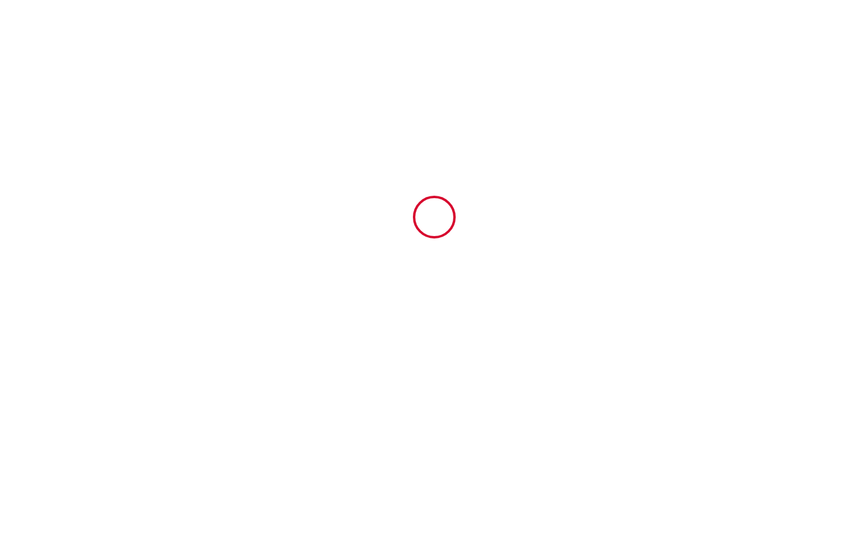
type input "6272988"
type input "ATHOS · Appartement ATHOS - [GEOGRAPHIC_DATA] - Familiale"
type input "[STREET_ADDRESS][PERSON_NAME]"
type input "45000"
type input "[GEOGRAPHIC_DATA]"
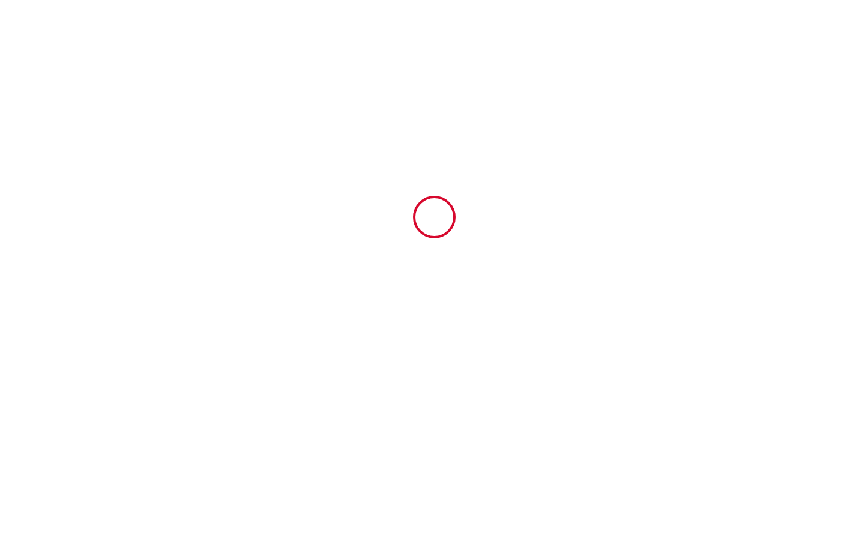
type input "[GEOGRAPHIC_DATA]"
type input "[DATE]"
type input "2"
type input "0"
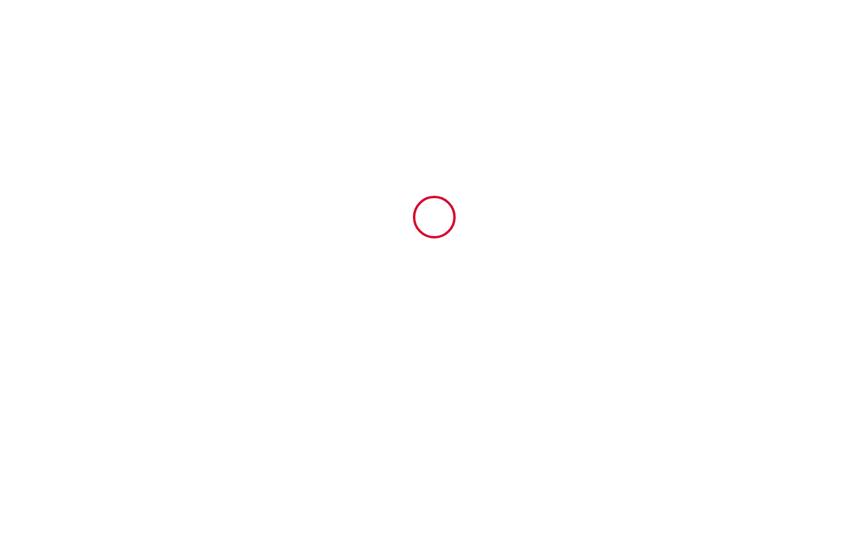
type input "1000"
type input "527.28"
type input "[PERSON_NAME]"
type input "BURGOT"
type input "[GEOGRAPHIC_DATA]"
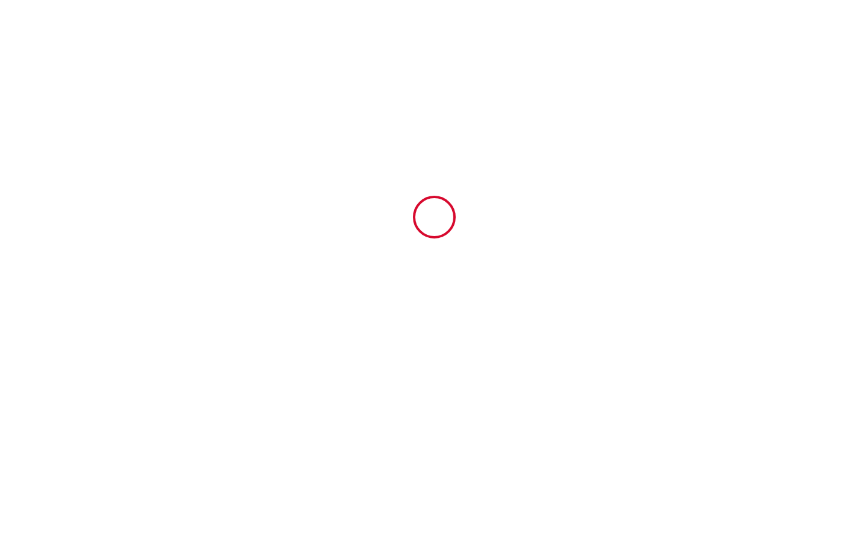
type input "[EMAIL_ADDRESS][DOMAIN_NAME]"
type input "Femke"
type input "[PERSON_NAME]"
type input "[EMAIL_ADDRESS][DOMAIN_NAME]"
type input "[PHONE_NUMBER]"
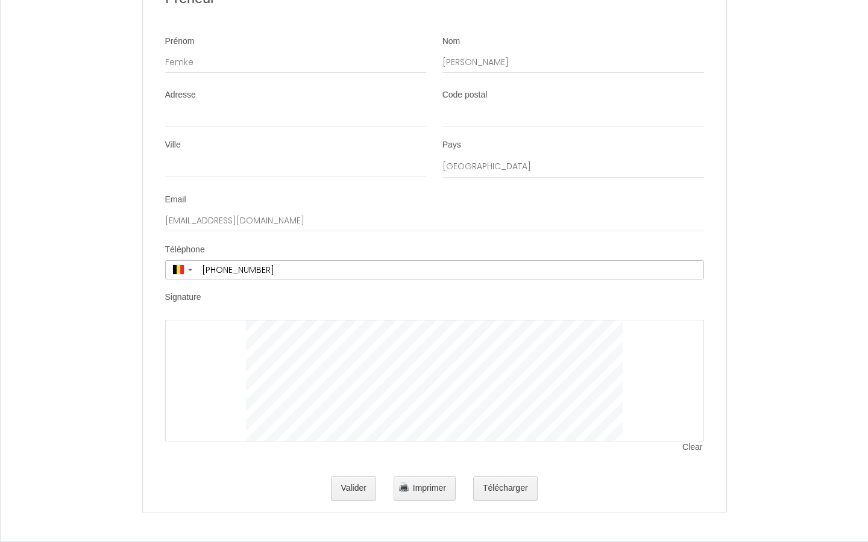
scroll to position [2307, 0]
select select "BE"
click at [295, 63] on input "Femke" at bounding box center [296, 64] width 262 height 22
type input "F"
type input "[PERSON_NAME]"
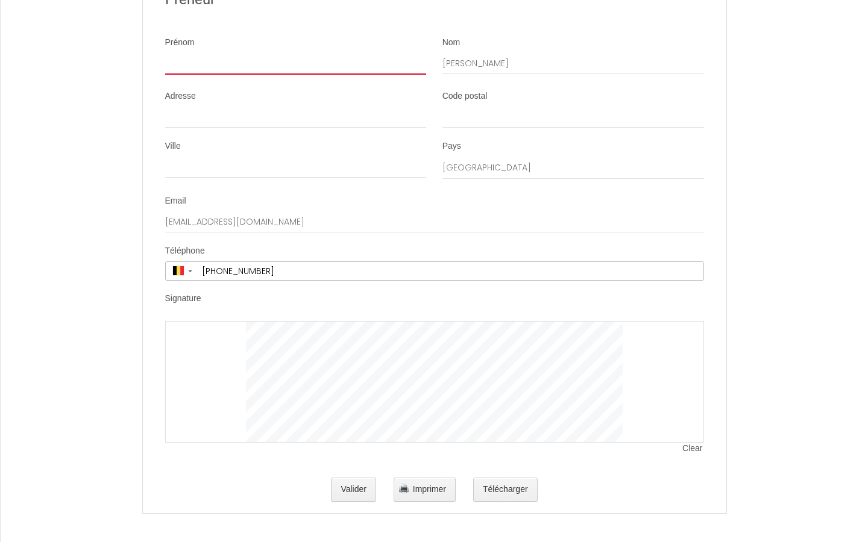
click at [295, 63] on input "Prénom" at bounding box center [296, 64] width 262 height 22
click at [295, 63] on input "Femke" at bounding box center [296, 64] width 262 height 22
type input "F"
type input "[PERSON_NAME]"
click at [295, 63] on input "Prénom" at bounding box center [296, 64] width 262 height 22
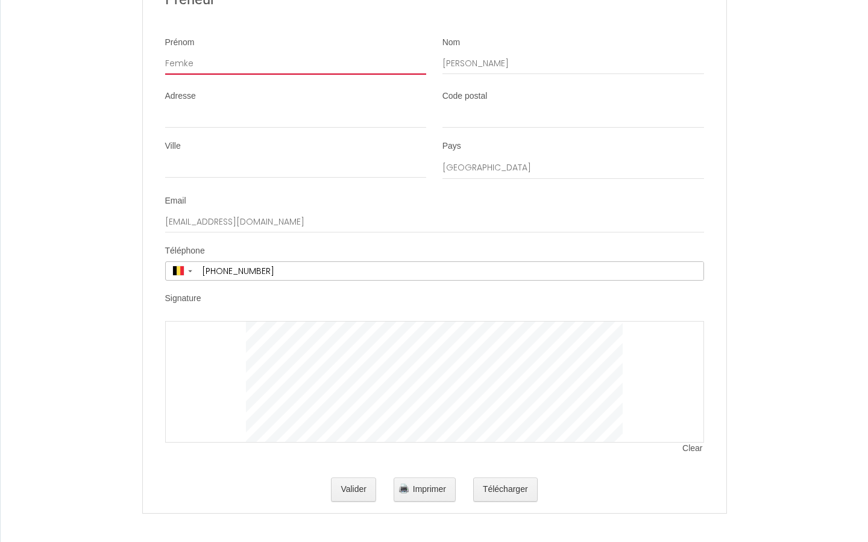
click at [295, 63] on input "Femke" at bounding box center [296, 64] width 262 height 22
type input "F"
type input "[GEOGRAPHIC_DATA]"
click at [295, 63] on input "Prénom" at bounding box center [296, 64] width 262 height 22
type input "Femke"
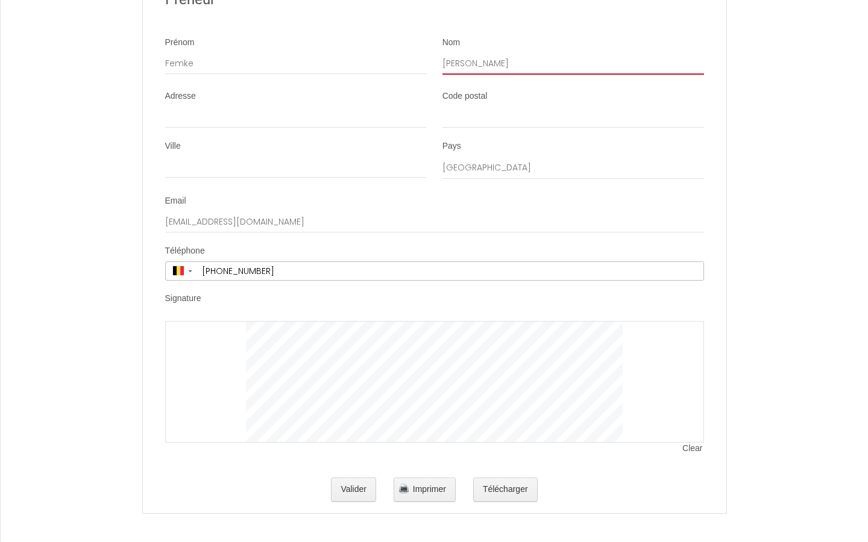
click at [573, 63] on input "[PERSON_NAME]" at bounding box center [573, 64] width 262 height 22
type input "V"
type input "[PERSON_NAME]"
click at [573, 63] on input "Nom" at bounding box center [573, 64] width 262 height 22
click at [573, 63] on input "[PERSON_NAME]" at bounding box center [573, 64] width 262 height 22
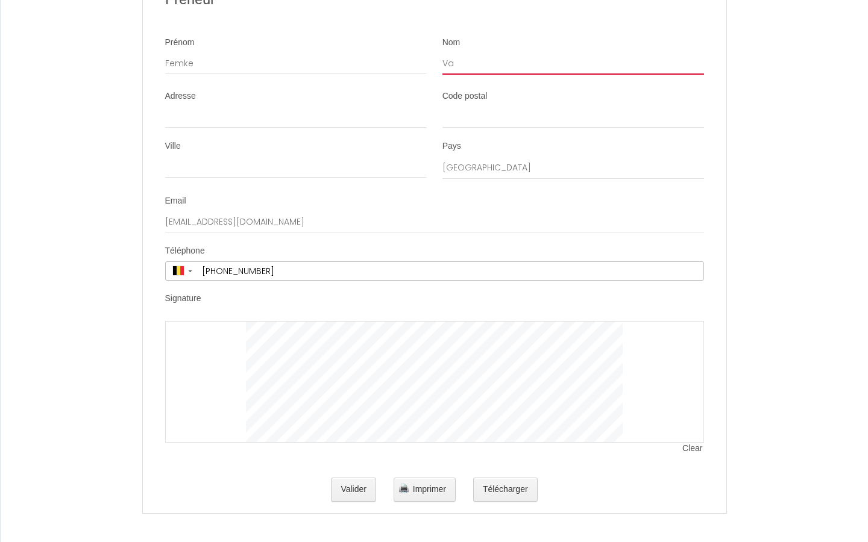
type input "V"
type input "Bruin"
click at [573, 63] on input "Nom" at bounding box center [573, 64] width 262 height 22
click at [573, 63] on input "[PERSON_NAME]" at bounding box center [573, 64] width 262 height 22
type input "V"
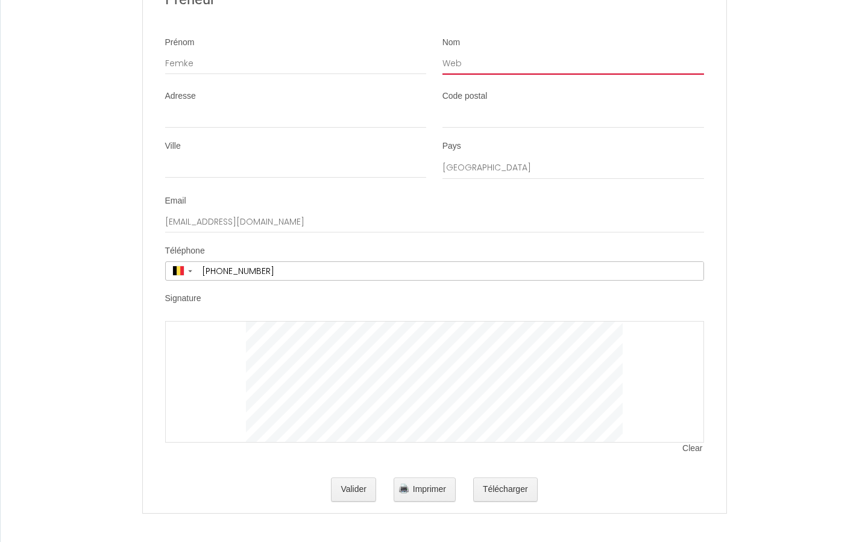
type input "Web"
click at [573, 63] on input "Nom" at bounding box center [573, 64] width 262 height 22
type input "[PERSON_NAME]"
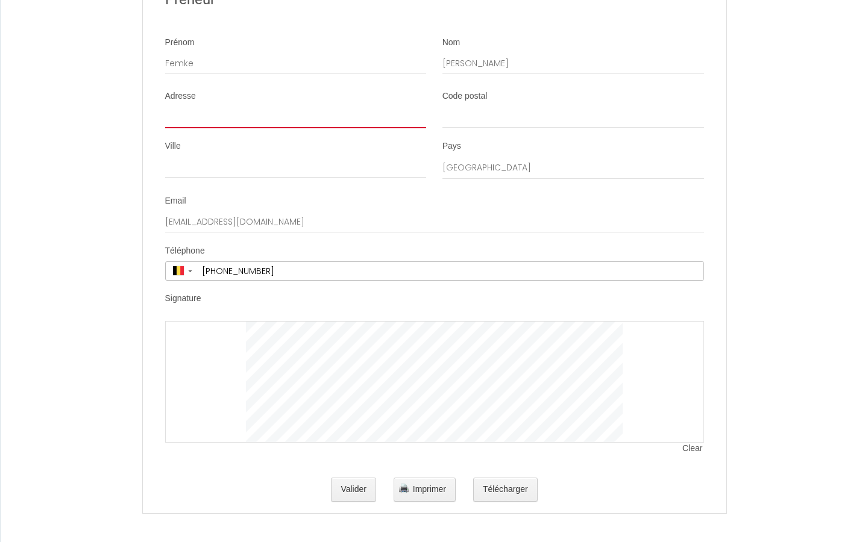
click at [295, 117] on input "Adresse" at bounding box center [296, 118] width 262 height 22
type input "53310 [PERSON_NAME] plantsoen"
click at [295, 117] on input "Adresse" at bounding box center [296, 118] width 262 height 22
type input "Paradigm"
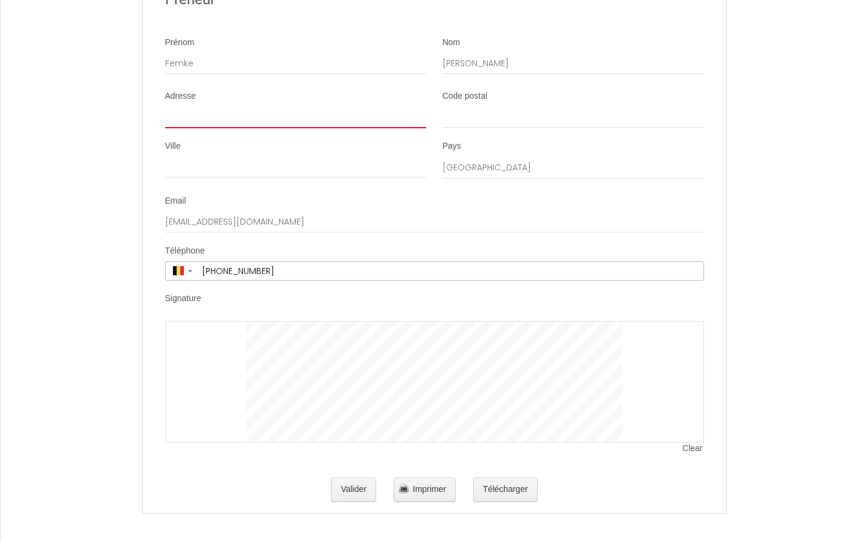
click at [295, 117] on input "Adresse" at bounding box center [296, 118] width 262 height 22
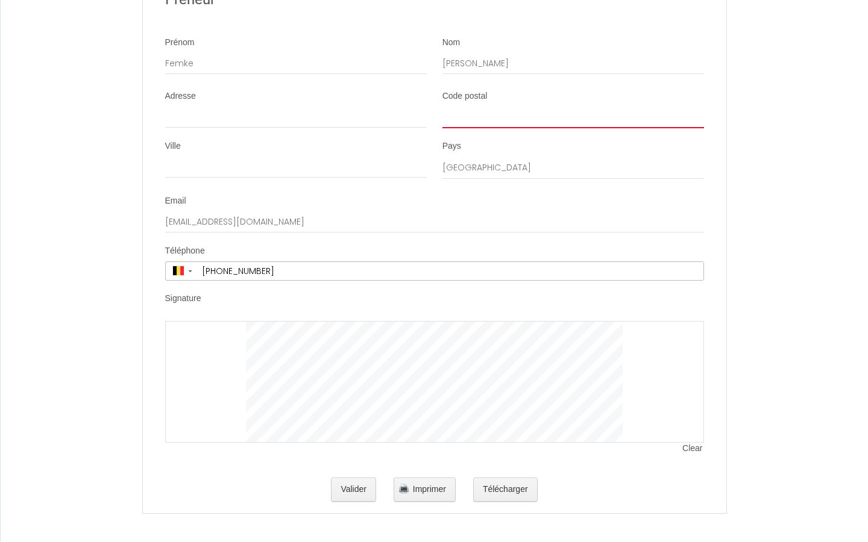
click at [573, 117] on input "Code postal" at bounding box center [573, 118] width 262 height 22
type input "4410 IQ"
type input "Paradigm"
type input "4410 IQ"
click at [573, 117] on input "Code postal" at bounding box center [573, 118] width 262 height 22
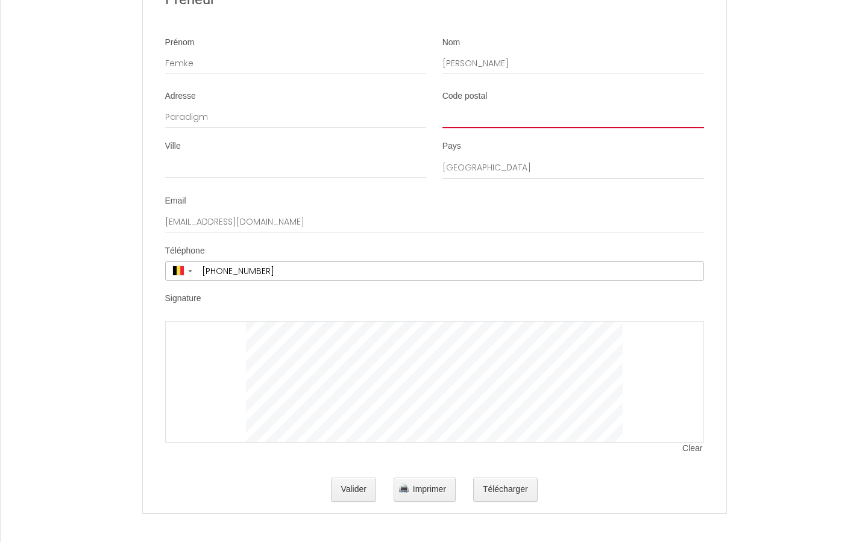
click at [573, 117] on input "Code postal" at bounding box center [573, 118] width 262 height 22
type input "wireless"
click at [573, 117] on input "Code postal" at bounding box center [573, 118] width 262 height 22
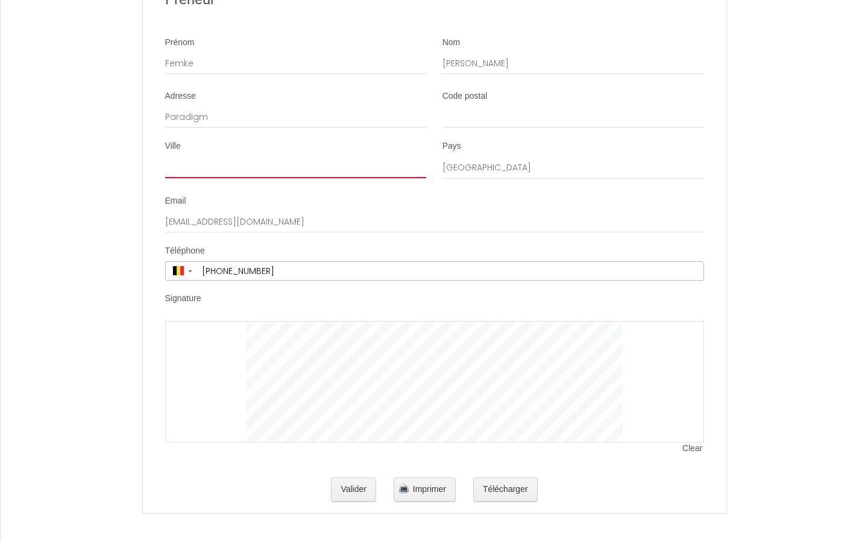
click at [295, 167] on input "Ville" at bounding box center [296, 168] width 262 height 22
type input "[PERSON_NAME]"
type input "wireless"
click at [295, 167] on input "Ville" at bounding box center [296, 168] width 262 height 22
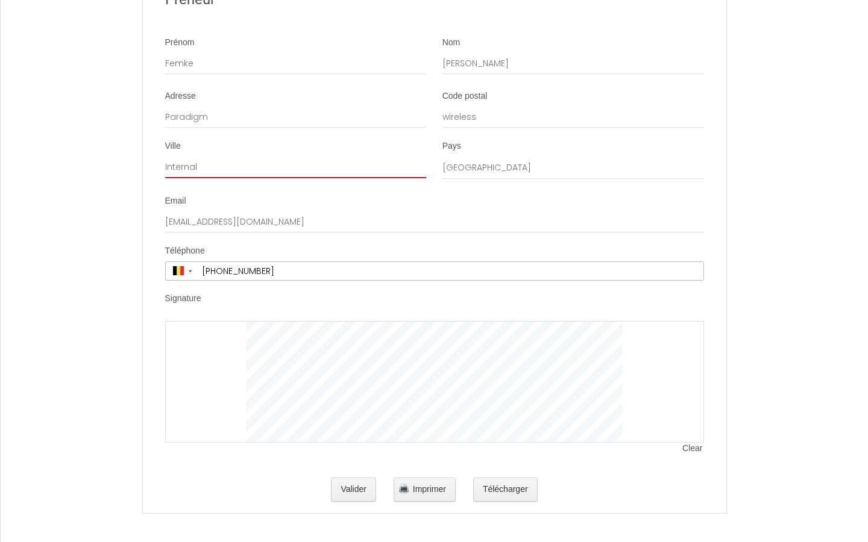
type input "Internal"
click at [295, 167] on input "Ville" at bounding box center [296, 168] width 262 height 22
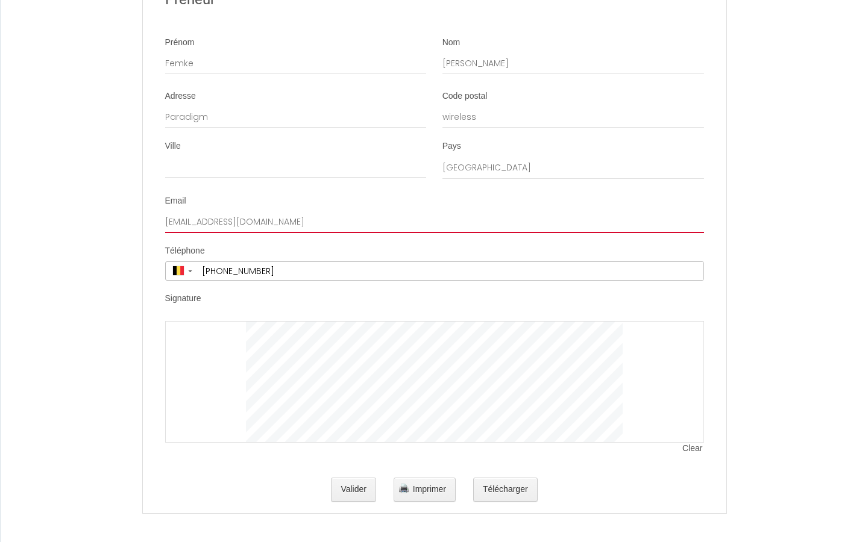
click at [434, 222] on input "[EMAIL_ADDRESS][DOMAIN_NAME]" at bounding box center [434, 223] width 539 height 22
type input "f"
type input "Internal"
type input "[EMAIL_ADDRESS][DOMAIN_NAME]"
click at [434, 222] on input "Email" at bounding box center [434, 223] width 539 height 22
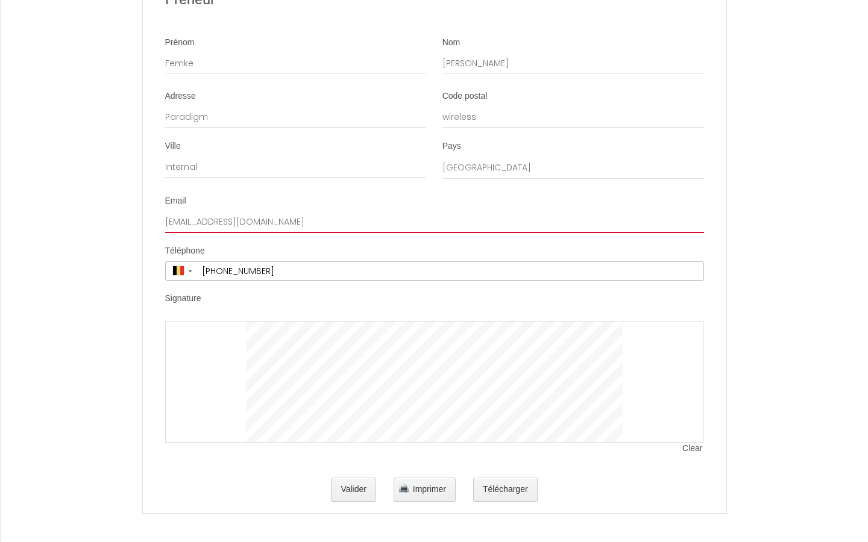
click at [434, 222] on input "[EMAIL_ADDRESS][DOMAIN_NAME]" at bounding box center [434, 223] width 539 height 22
type input "f"
type input "[EMAIL_ADDRESS][DOMAIN_NAME]"
click at [434, 222] on input "Email" at bounding box center [434, 223] width 539 height 22
click at [434, 222] on input "[EMAIL_ADDRESS][DOMAIN_NAME]" at bounding box center [434, 223] width 539 height 22
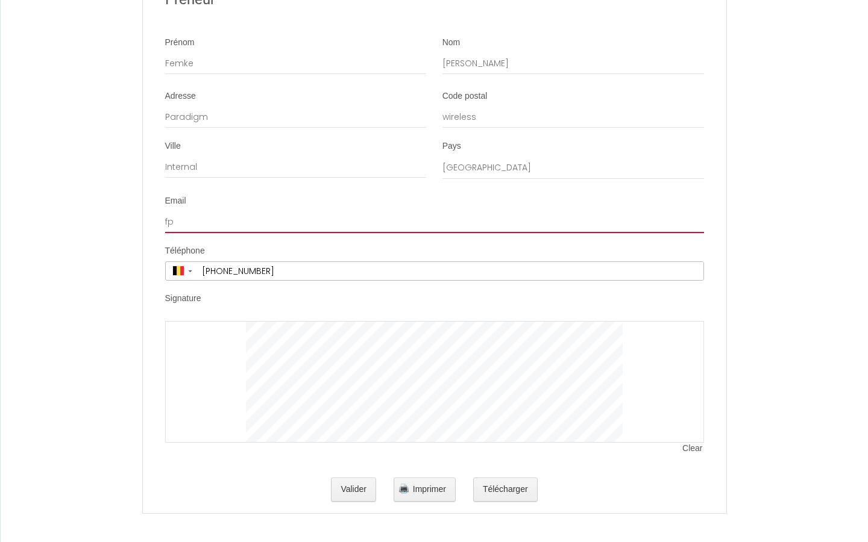
type input "f"
type input "[EMAIL_ADDRESS][DOMAIN_NAME]"
click at [434, 222] on input "Email" at bounding box center [434, 223] width 539 height 22
click at [434, 222] on input "[EMAIL_ADDRESS][DOMAIN_NAME]" at bounding box center [434, 223] width 539 height 22
type input "f"
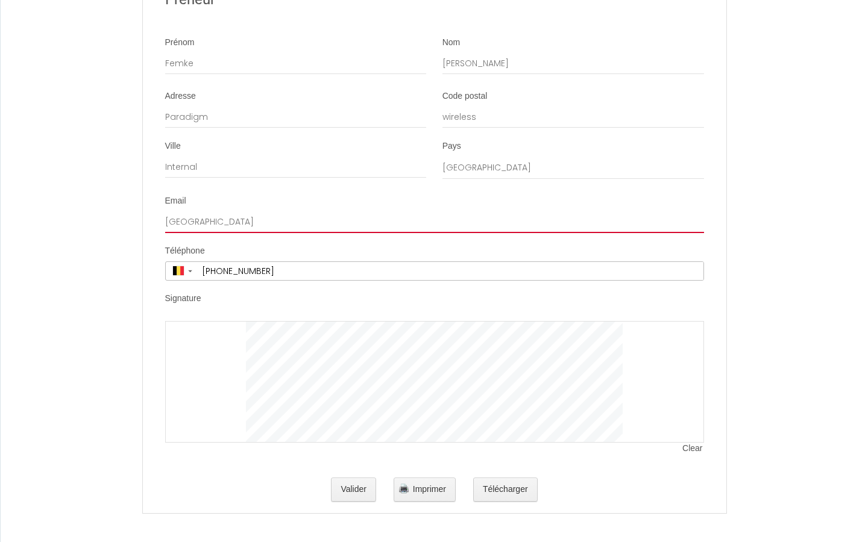
type input "[GEOGRAPHIC_DATA]"
click at [434, 222] on input "Email" at bounding box center [434, 223] width 539 height 22
type input "[EMAIL_ADDRESS][DOMAIN_NAME]"
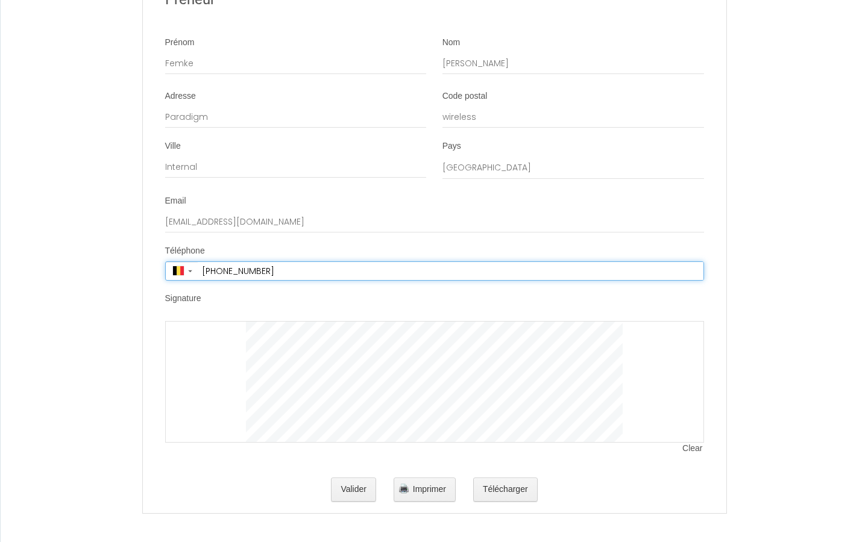
click at [450, 271] on input "[PHONE_NUMBER]" at bounding box center [451, 271] width 506 height 18
type input "+"
type input "[PHONE_NUMBER]"
click at [451, 271] on input "tel" at bounding box center [451, 271] width 504 height 18
click at [450, 271] on input "[PHONE_NUMBER]" at bounding box center [451, 271] width 504 height 18
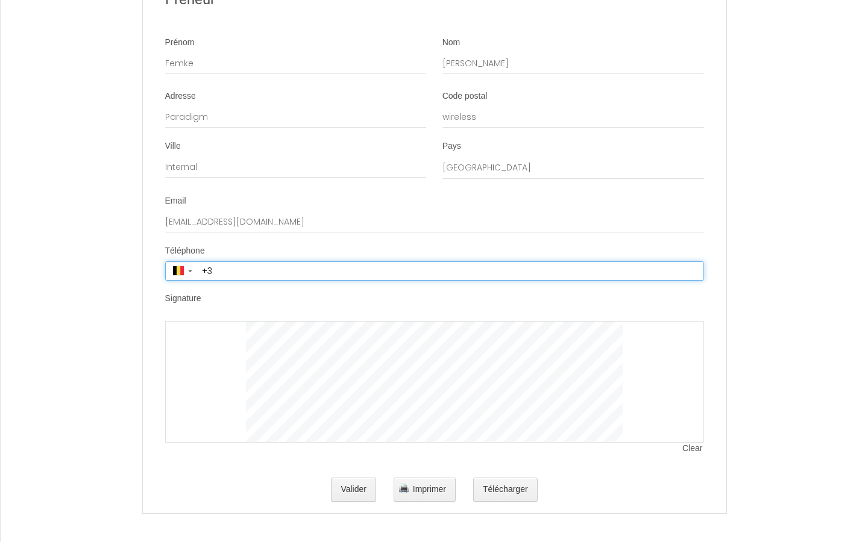
type input "+"
type input "2264074066"
click at [450, 271] on input "tel" at bounding box center [451, 271] width 506 height 18
click at [450, 271] on input "[PHONE_NUMBER]" at bounding box center [451, 271] width 506 height 18
type input "+"
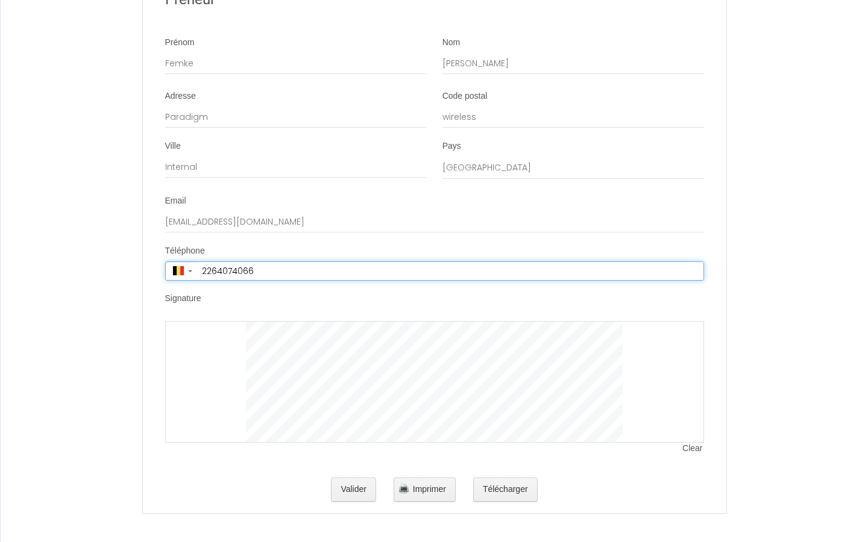
type input "2264074066"
click at [450, 271] on input "tel" at bounding box center [451, 271] width 506 height 18
click at [450, 271] on input "[PHONE_NUMBER]" at bounding box center [451, 271] width 506 height 18
type input "+"
type input "[PHONE_NUMBER]"
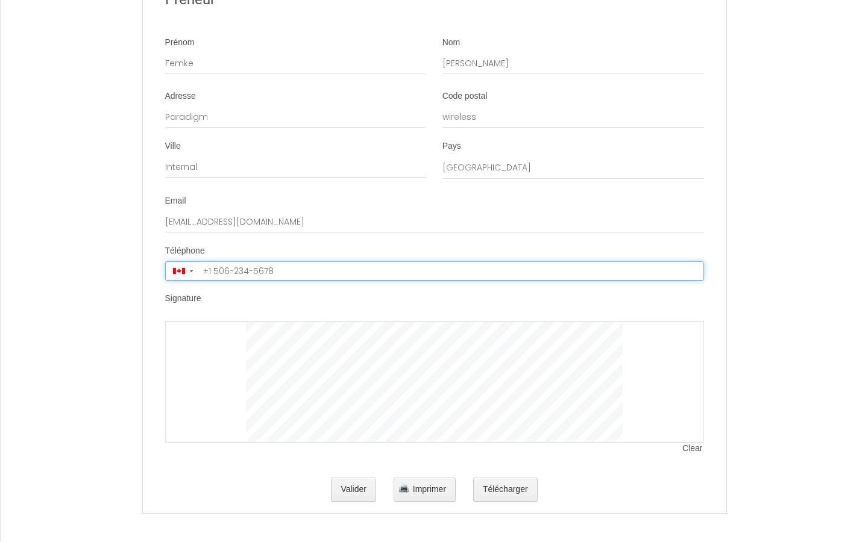
click at [451, 271] on input "tel" at bounding box center [451, 271] width 504 height 18
click at [450, 271] on input "[PHONE_NUMBER]" at bounding box center [451, 271] width 504 height 18
type input "+"
type input "2264074066"
click at [450, 271] on input "tel" at bounding box center [451, 271] width 506 height 18
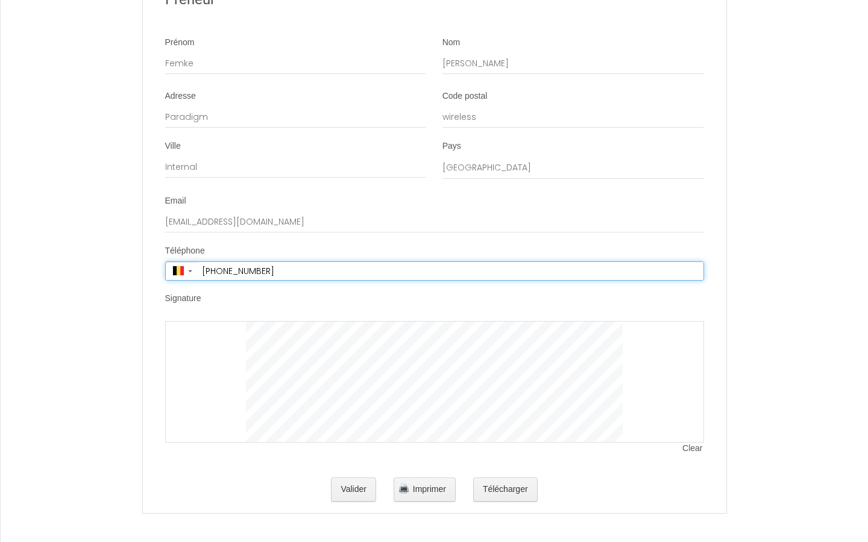
click at [450, 271] on input "[PHONE_NUMBER]" at bounding box center [451, 271] width 506 height 18
type input "+"
type input "2264074066"
click at [450, 271] on input "tel" at bounding box center [451, 271] width 506 height 18
click at [450, 271] on input "[PHONE_NUMBER]" at bounding box center [451, 271] width 506 height 18
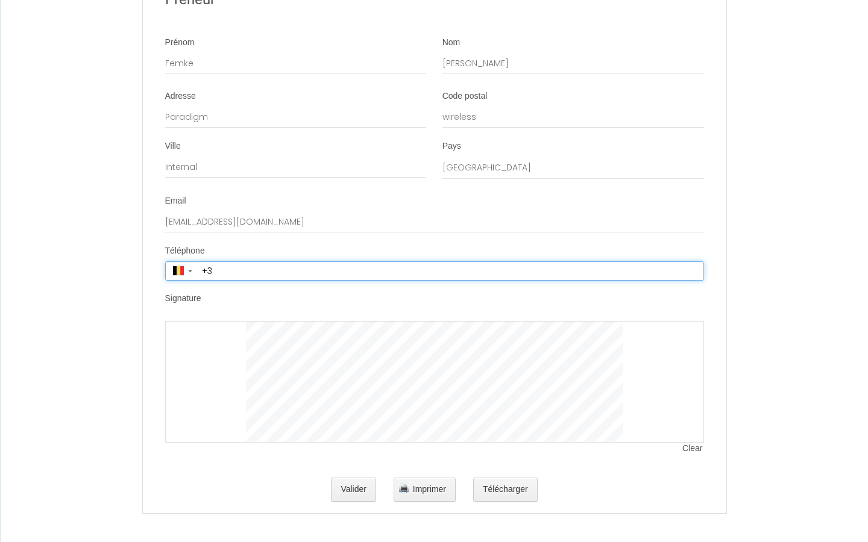
type input "+"
type input "0672673202"
click at [450, 271] on input "tel" at bounding box center [451, 271] width 506 height 18
type input "[PHONE_NUMBER]"
select select "BE"
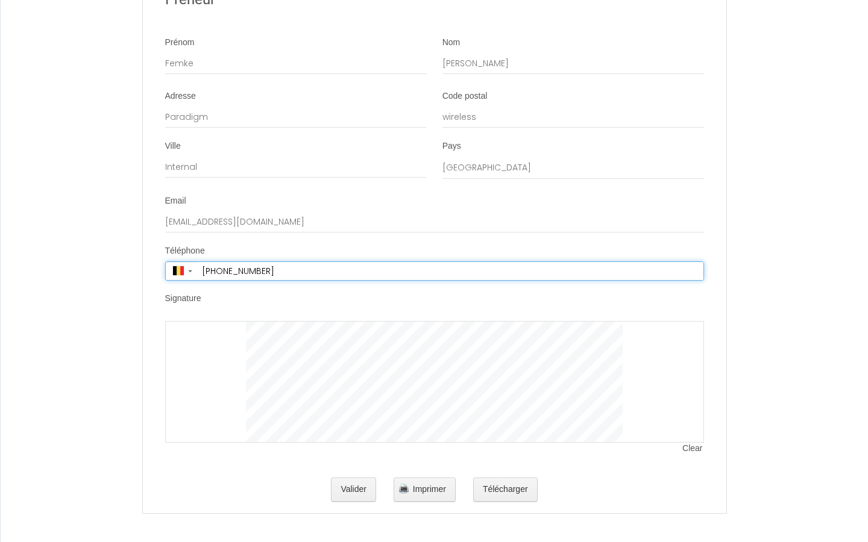
type input "[PHONE_NUMBER]"
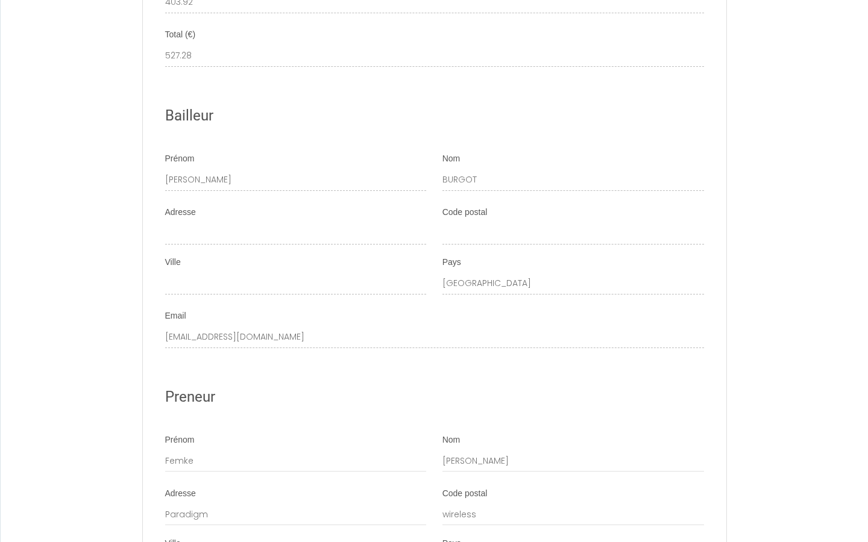
type input "[DATE]"
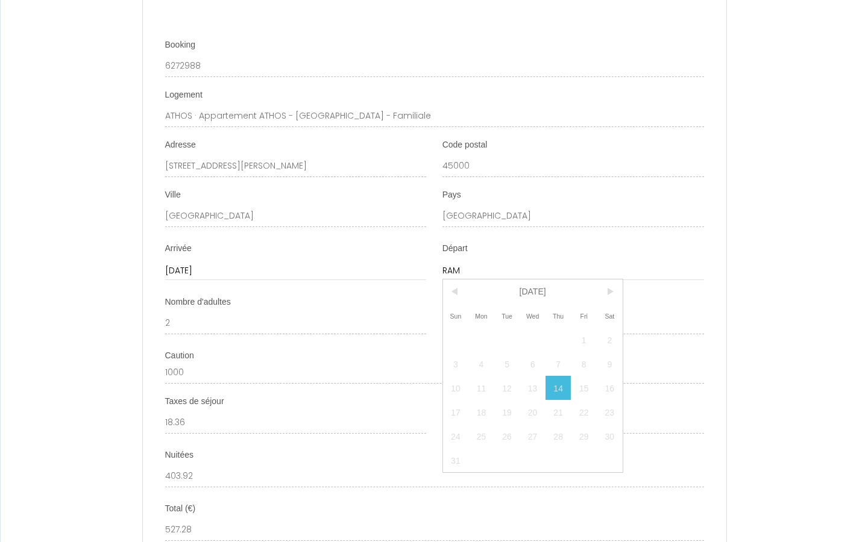
type input "[DATE]"
type input "F"
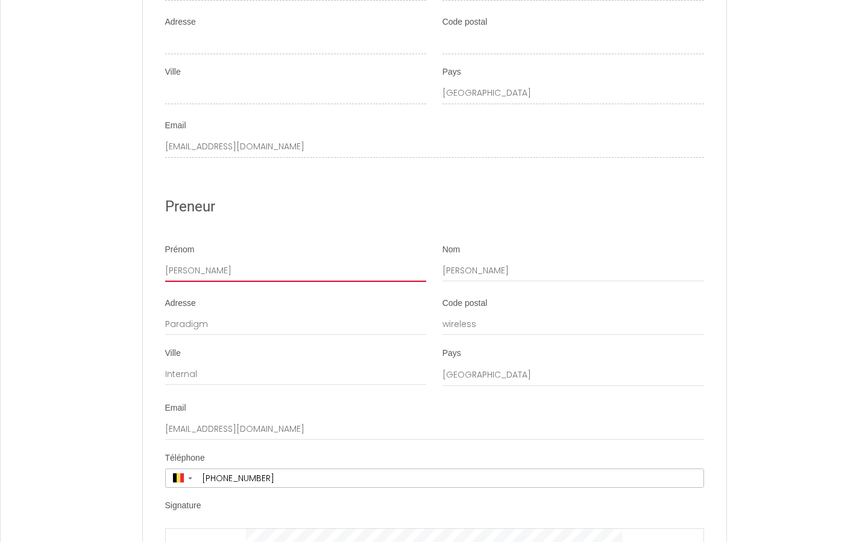
type input "[PERSON_NAME]"
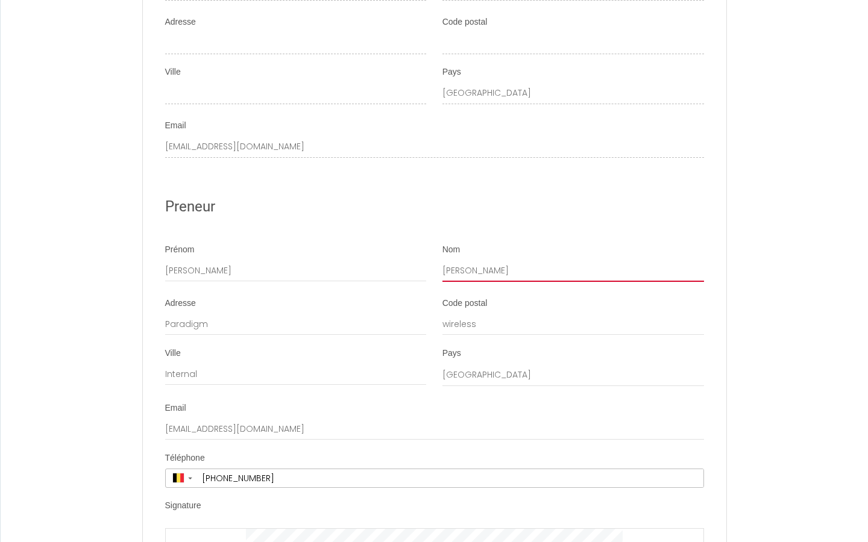
click at [573, 271] on input "[PERSON_NAME]" at bounding box center [573, 271] width 262 height 22
type input "V"
type input "Bruin"
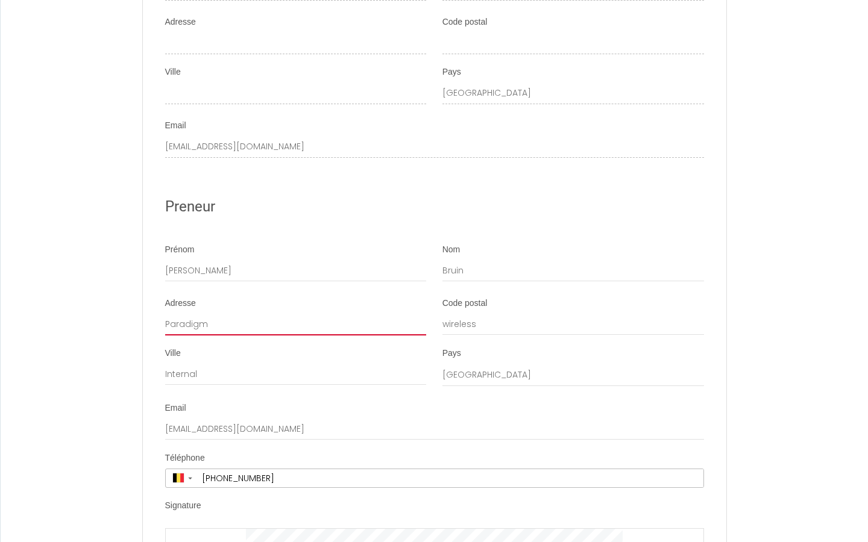
click at [295, 324] on input "Paradigm" at bounding box center [296, 325] width 262 height 22
type input "P"
type input "53310 [PERSON_NAME] plantsoen"
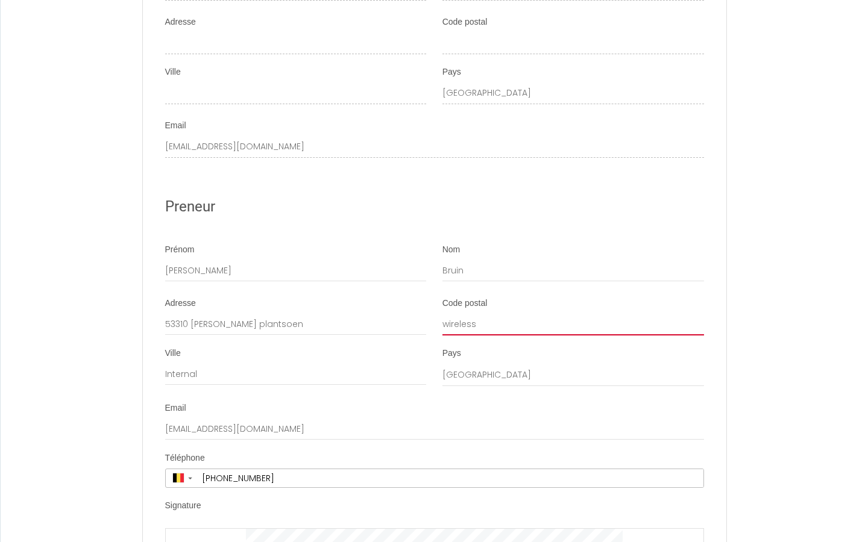
click at [573, 324] on input "wireless" at bounding box center [573, 325] width 262 height 22
type input "w"
type input "4410 IQ"
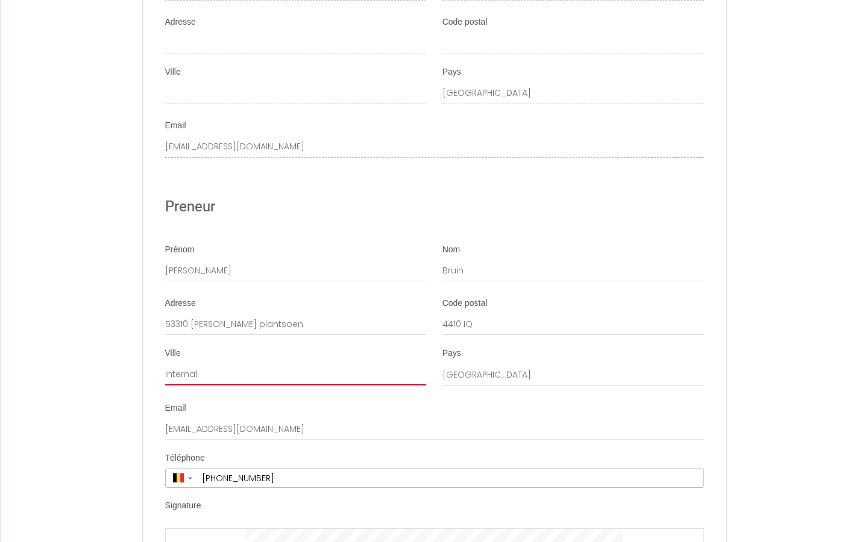
click at [295, 374] on input "Internal" at bounding box center [296, 375] width 262 height 22
type input "I"
type input "[PERSON_NAME]"
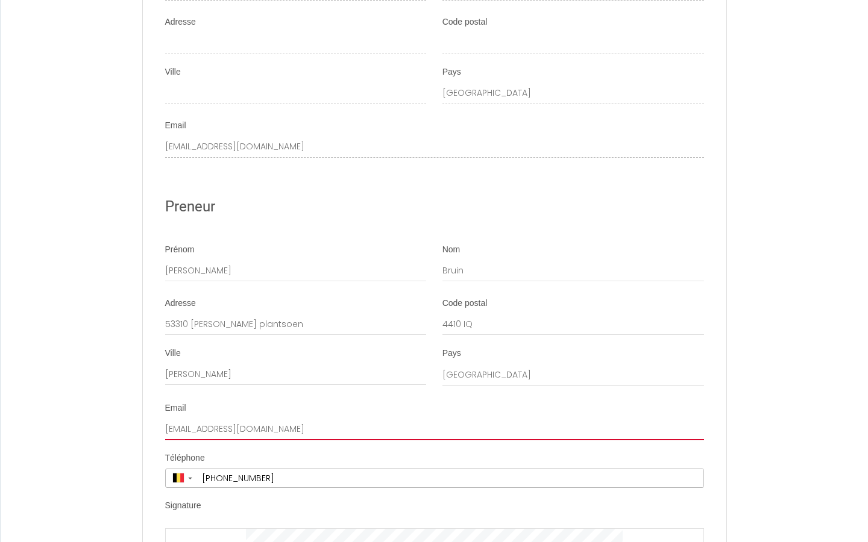
click at [434, 429] on input "[EMAIL_ADDRESS][DOMAIN_NAME]" at bounding box center [434, 430] width 539 height 22
type input "f"
type input "[EMAIL_ADDRESS][DOMAIN_NAME]"
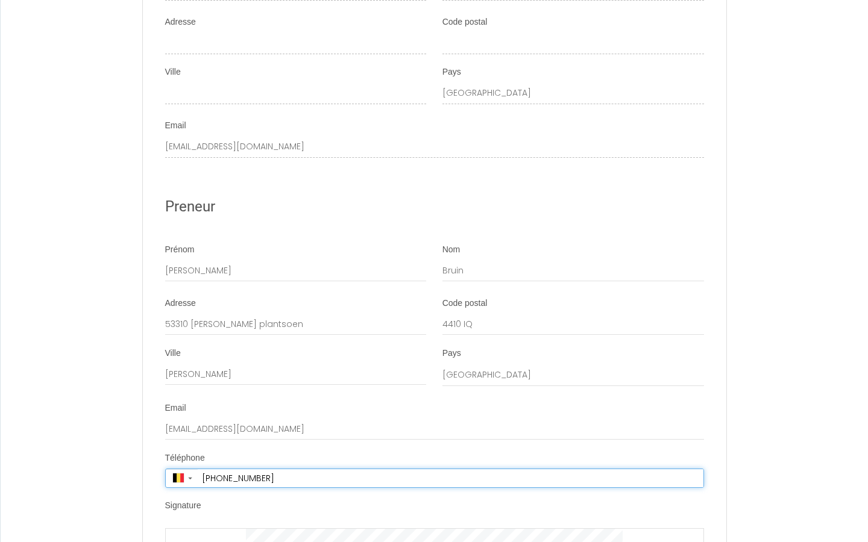
click at [450, 478] on input "[PHONE_NUMBER]" at bounding box center [451, 479] width 506 height 18
type input "+"
type input "[PHONE_NUMBER]"
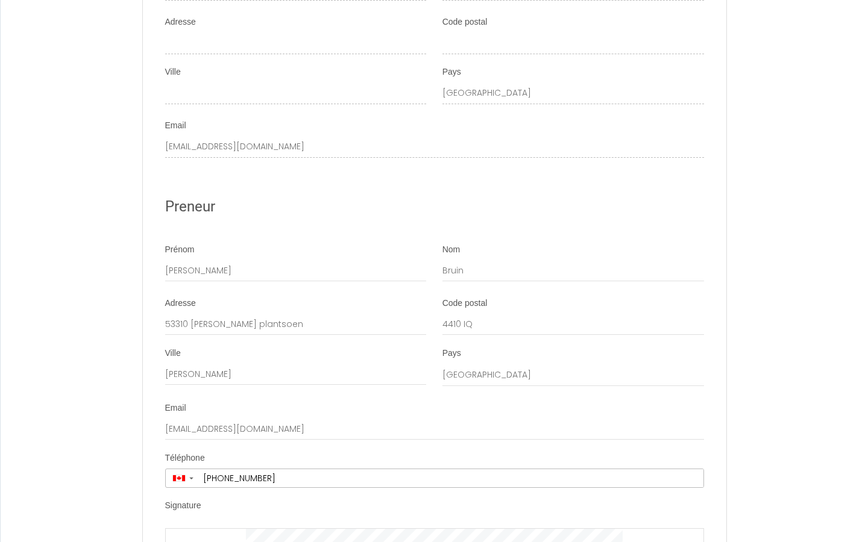
select select "RU"
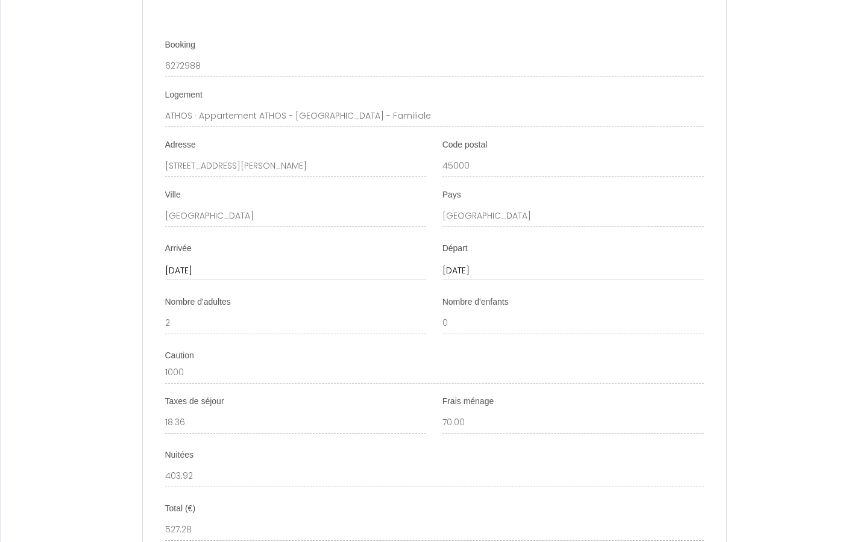
scroll to position [2308, 0]
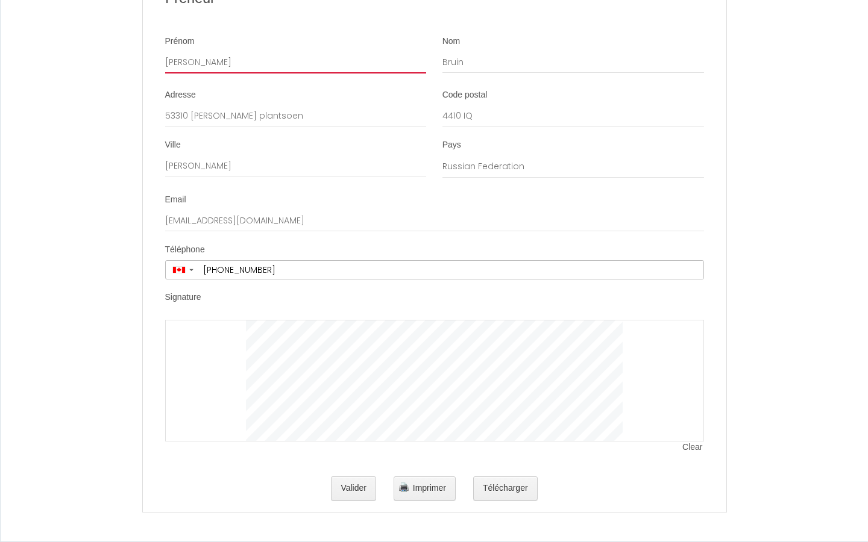
click at [295, 62] on input "[PERSON_NAME]" at bounding box center [296, 63] width 262 height 22
type input "F"
type input "[PERSON_NAME]"
click at [295, 62] on input "Prénom" at bounding box center [296, 63] width 262 height 22
click at [295, 62] on input "[PERSON_NAME]" at bounding box center [296, 63] width 262 height 22
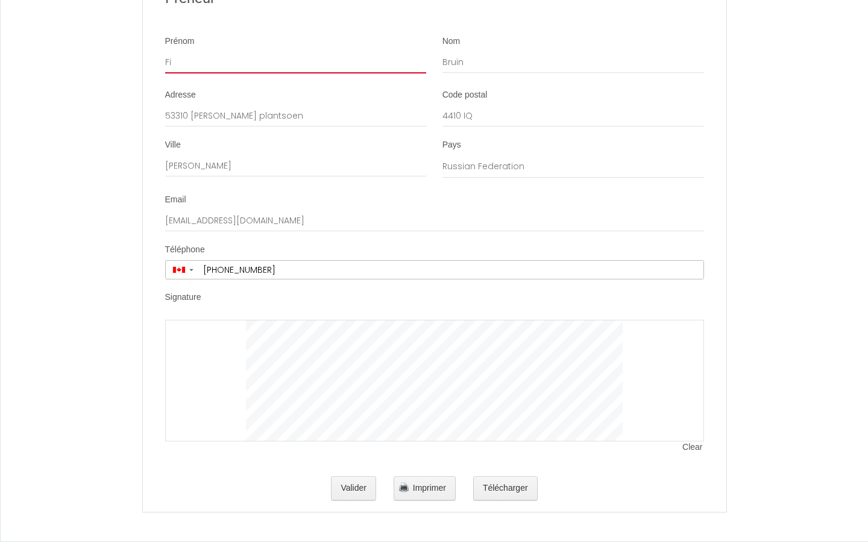
type input "F"
type input "[PERSON_NAME]"
click at [295, 62] on input "Prénom" at bounding box center [296, 63] width 262 height 22
click at [295, 62] on input "[PERSON_NAME]" at bounding box center [296, 63] width 262 height 22
type input "F"
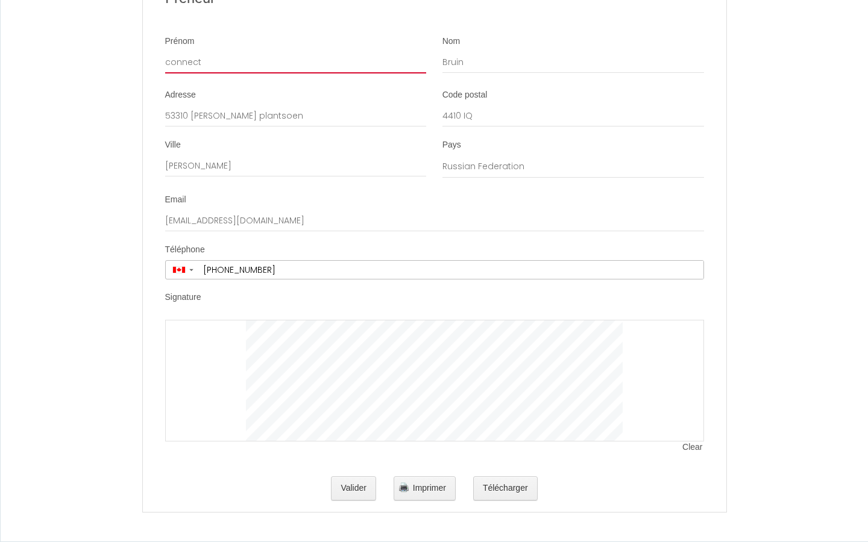
type input "connect"
click at [295, 62] on input "Prénom" at bounding box center [296, 63] width 262 height 22
type input "[PERSON_NAME]"
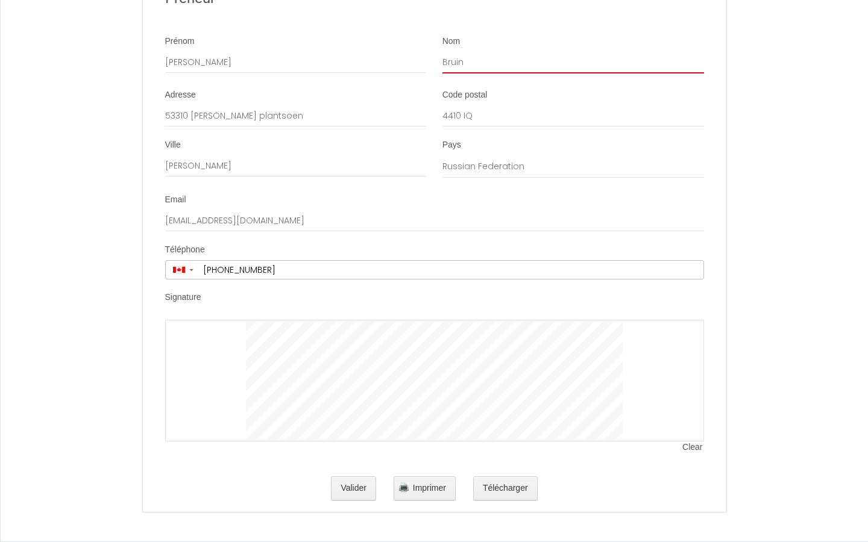
click at [573, 62] on input "Bruin" at bounding box center [573, 63] width 262 height 22
type input "B"
type input "[PERSON_NAME]"
click at [573, 62] on input "Nom" at bounding box center [573, 63] width 262 height 22
click at [573, 62] on input "Bruin" at bounding box center [573, 63] width 262 height 22
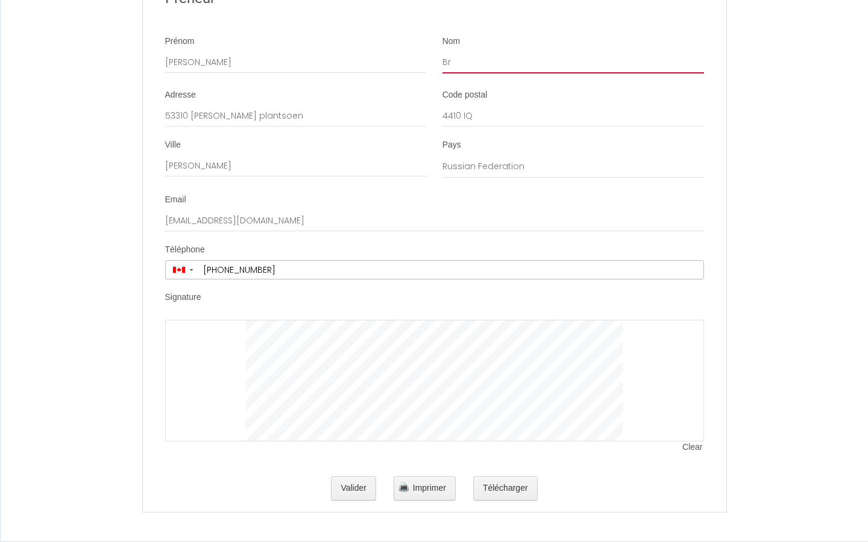
type input "B"
type input "Vos"
click at [573, 62] on input "Nom" at bounding box center [573, 63] width 262 height 22
click at [573, 62] on input "Bruin" at bounding box center [573, 63] width 262 height 22
type input "B"
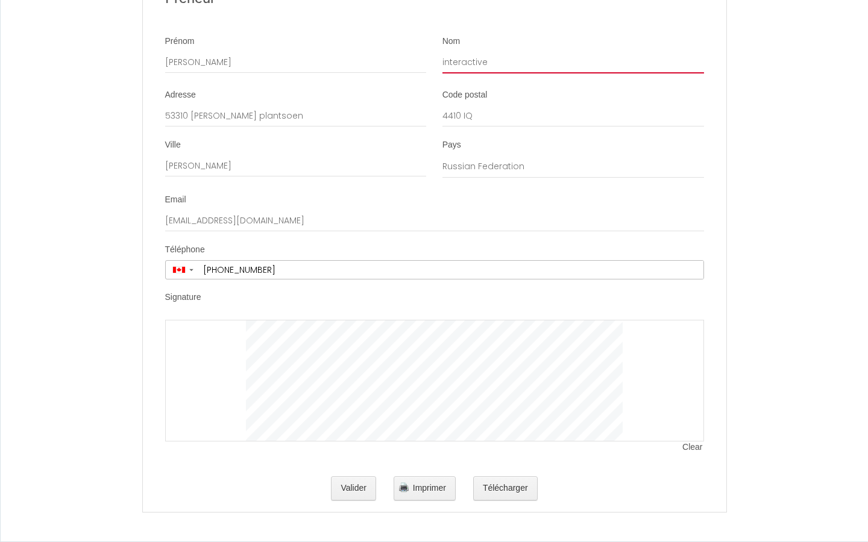
type input "interactive"
click at [573, 62] on input "Nom" at bounding box center [573, 63] width 262 height 22
type input "Bruin"
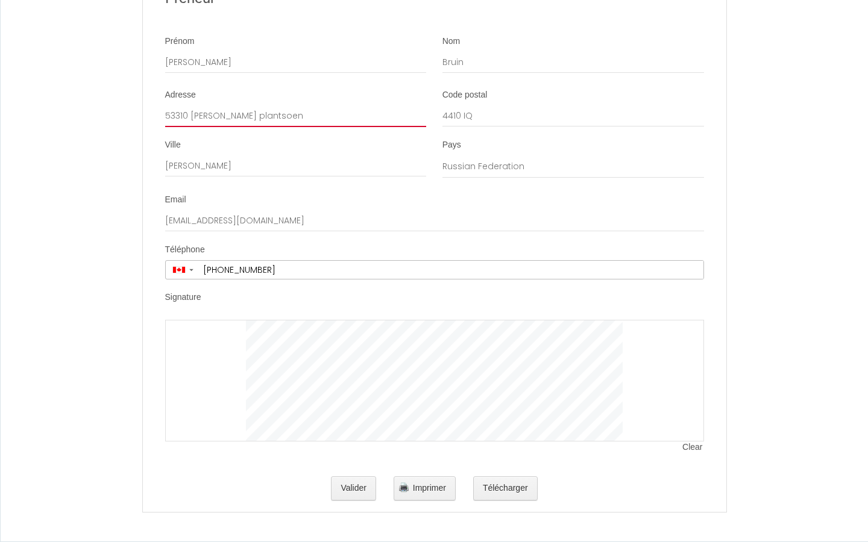
click at [295, 116] on input "53310 [PERSON_NAME] plantsoen" at bounding box center [296, 116] width 262 height 22
type input "5"
type input "17200 [PERSON_NAME]"
click at [295, 116] on input "Adresse" at bounding box center [296, 116] width 262 height 22
click at [295, 116] on input "53310 [PERSON_NAME] plantsoen" at bounding box center [296, 116] width 262 height 22
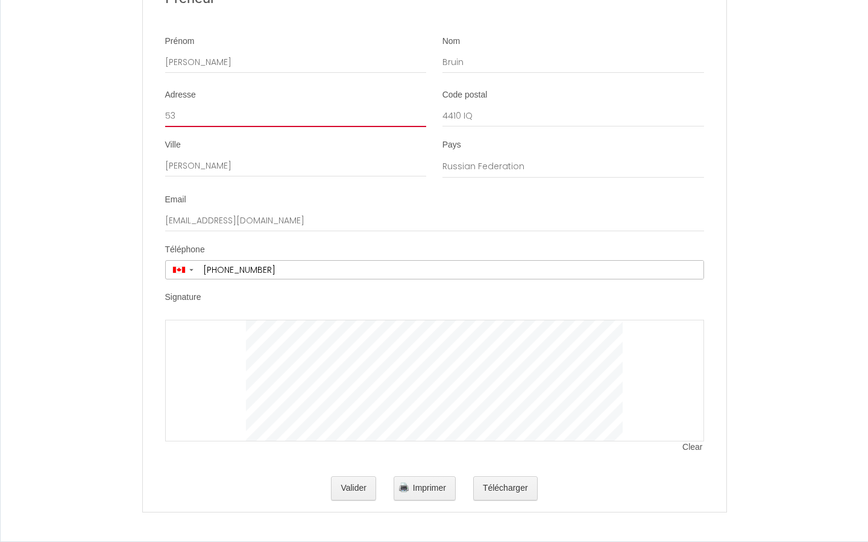
type input "5"
type input "Incredible Wooden Bacon"
click at [295, 116] on input "Adresse" at bounding box center [296, 116] width 262 height 22
type input "53310 [PERSON_NAME] plantsoen"
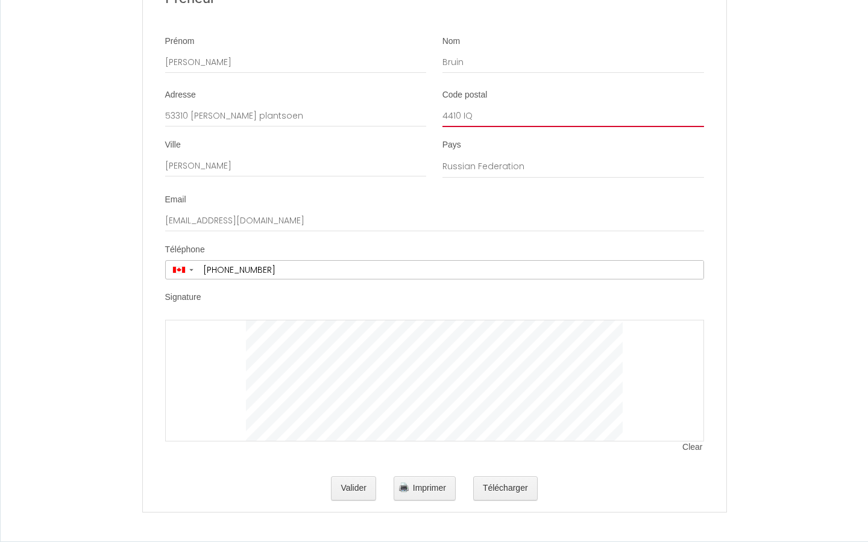
click at [573, 116] on input "4410 IQ" at bounding box center [573, 116] width 262 height 22
type input "4"
type input "3807 RD"
click at [573, 116] on input "Code postal" at bounding box center [573, 116] width 262 height 22
click at [573, 116] on input "4410 IQ" at bounding box center [573, 116] width 262 height 22
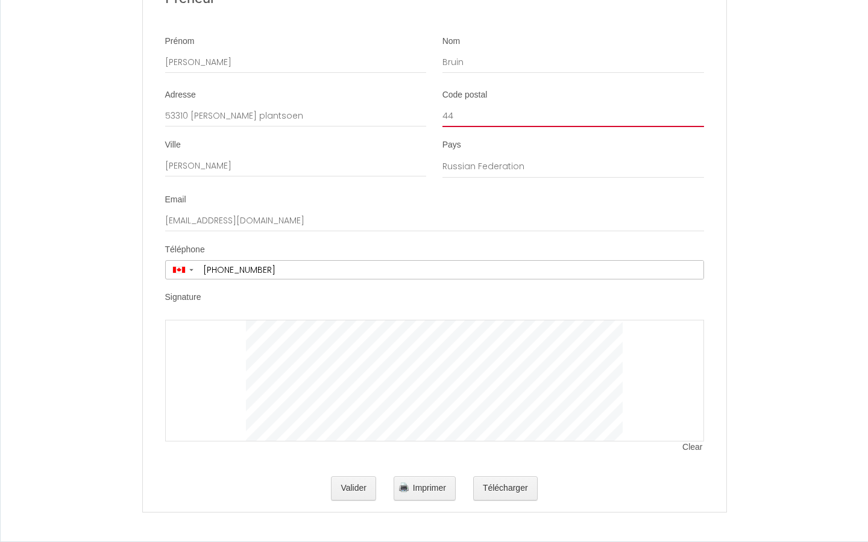
type input "4"
type input "indexing"
click at [573, 116] on input "Code postal" at bounding box center [573, 116] width 262 height 22
type input "4410 IQ"
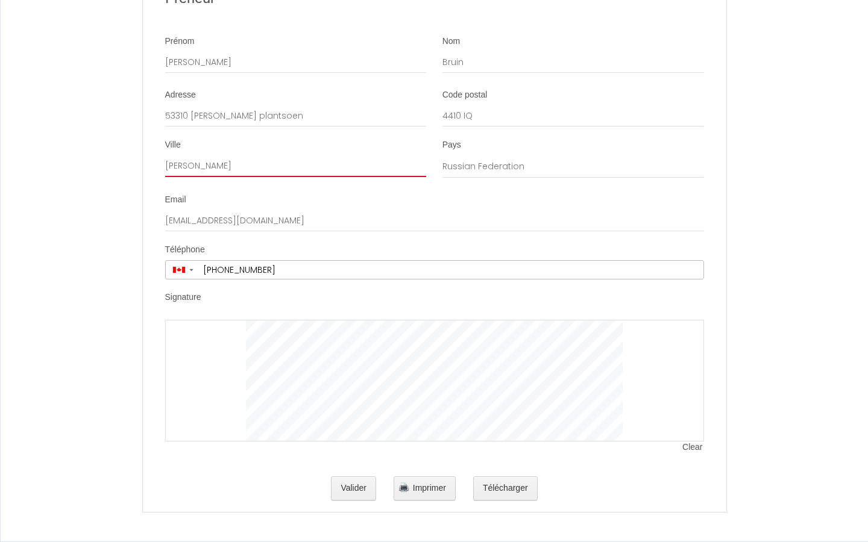
click at [295, 166] on input "[PERSON_NAME]" at bounding box center [296, 167] width 262 height 22
type input "W"
type input "Baak Timgeest"
click at [295, 166] on input "Ville" at bounding box center [296, 167] width 262 height 22
click at [295, 166] on input "[PERSON_NAME]" at bounding box center [296, 167] width 262 height 22
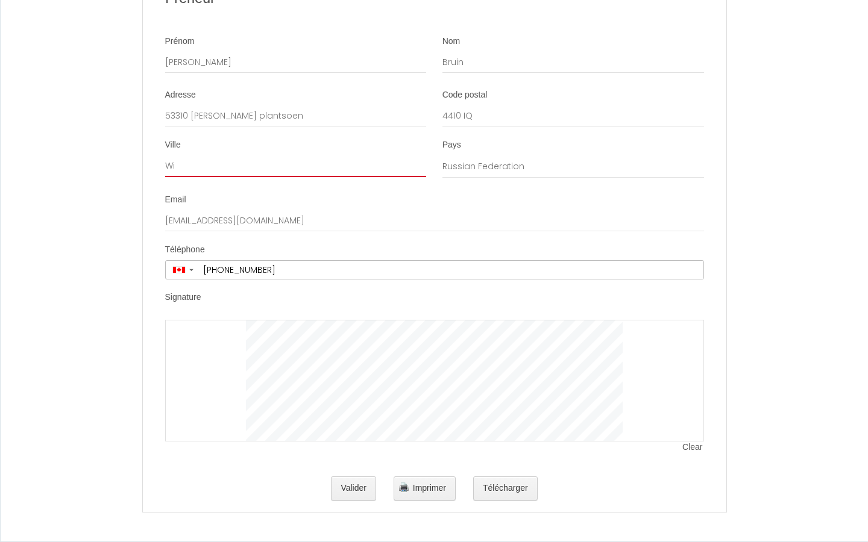
type input "W"
type input "leverage"
click at [295, 166] on input "Ville" at bounding box center [296, 167] width 262 height 22
type input "[PERSON_NAME]"
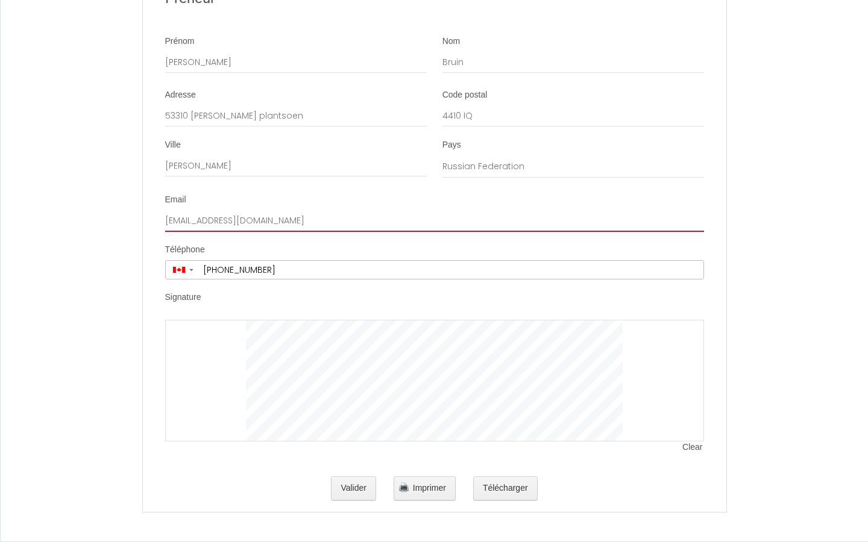
click at [434, 221] on input "[EMAIL_ADDRESS][DOMAIN_NAME]" at bounding box center [434, 221] width 539 height 22
type input "r"
type input "[EMAIL_ADDRESS][DOMAIN_NAME]"
click at [434, 221] on input "Email" at bounding box center [434, 221] width 539 height 22
click at [434, 221] on input "[EMAIL_ADDRESS][DOMAIN_NAME]" at bounding box center [434, 221] width 539 height 22
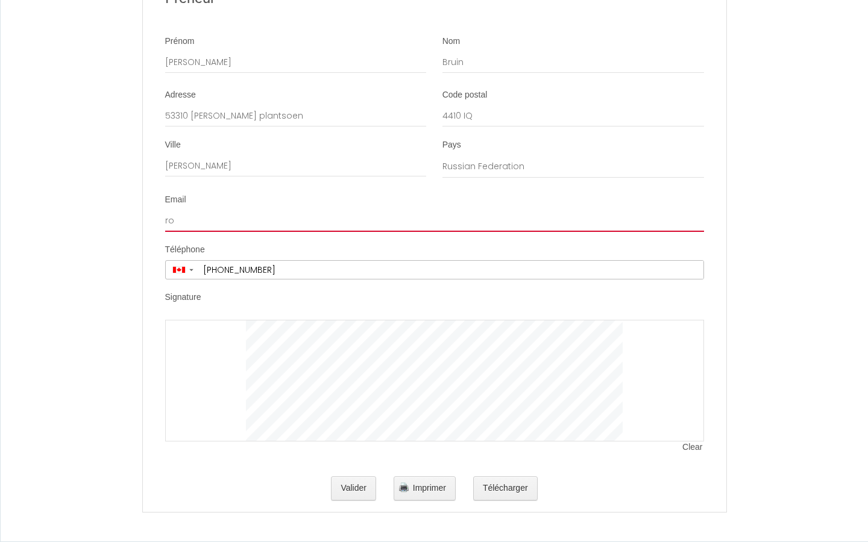
type input "r"
type input "[EMAIL_ADDRESS][DOMAIN_NAME]"
click at [434, 221] on input "Email" at bounding box center [434, 221] width 539 height 22
click at [434, 221] on input "[EMAIL_ADDRESS][DOMAIN_NAME]" at bounding box center [434, 221] width 539 height 22
type input "r"
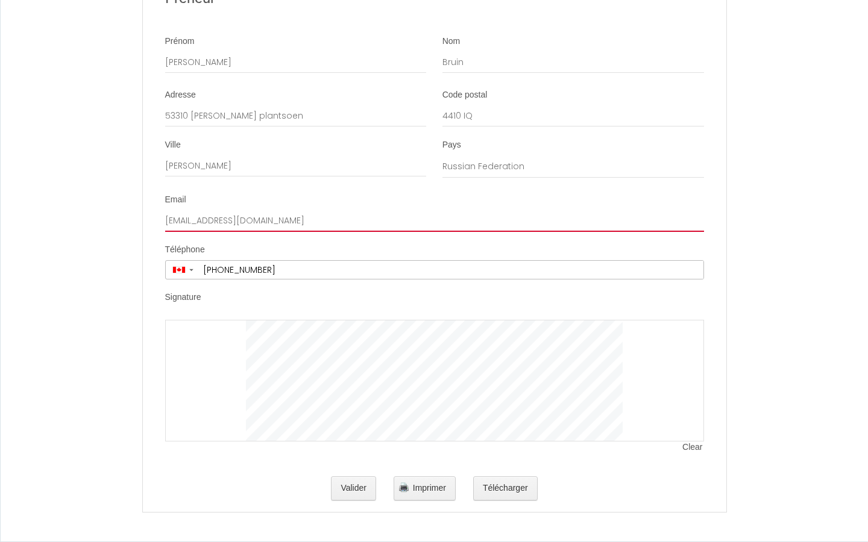
type input "[EMAIL_ADDRESS][DOMAIN_NAME]"
click at [434, 221] on input "Email" at bounding box center [434, 221] width 539 height 22
click at [434, 221] on input "[EMAIL_ADDRESS][DOMAIN_NAME]" at bounding box center [434, 221] width 539 height 22
type input "r"
type input "haptic"
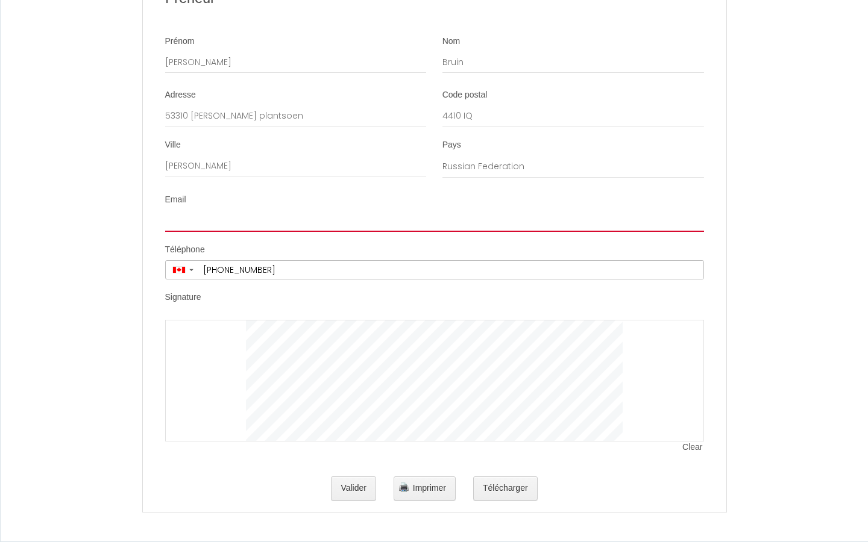
click at [434, 221] on input "Email" at bounding box center [434, 221] width 539 height 22
type input "[EMAIL_ADDRESS][DOMAIN_NAME]"
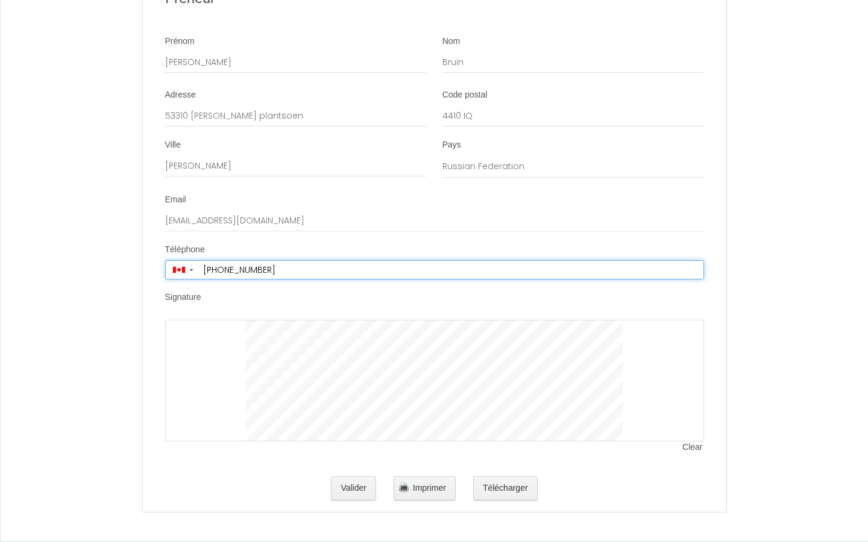
click at [451, 269] on input "[PHONE_NUMBER]" at bounding box center [451, 270] width 504 height 18
type input "+"
type input "[PHONE_NUMBER]"
click at [451, 269] on input "tel" at bounding box center [451, 270] width 504 height 18
click at [451, 269] on input "[PHONE_NUMBER]" at bounding box center [451, 270] width 504 height 18
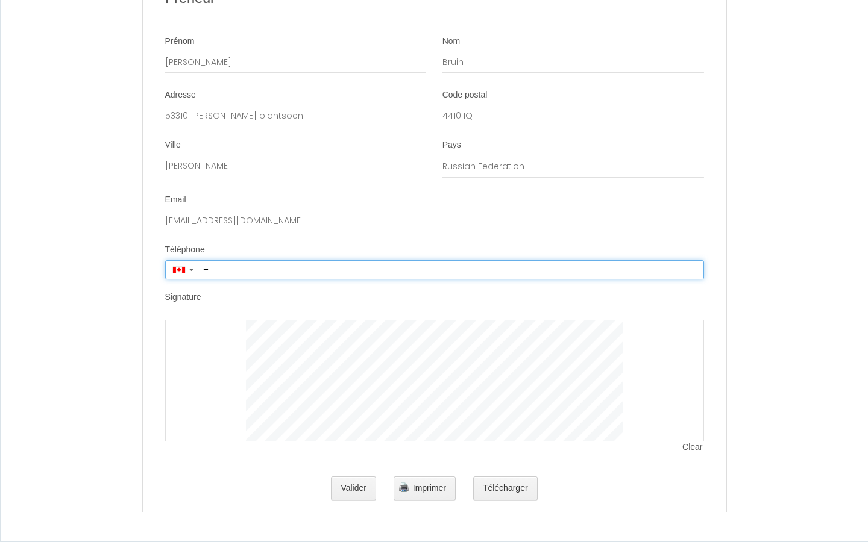
type input "+"
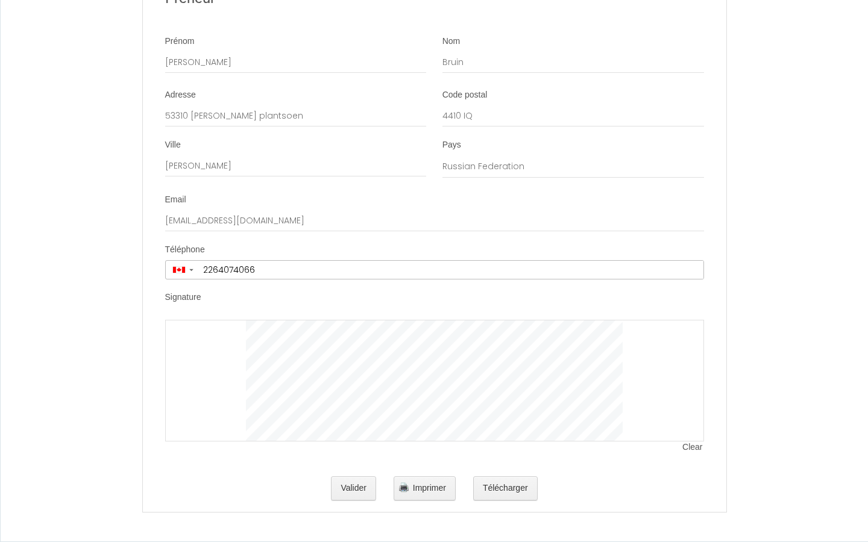
type input "[PHONE_NUMBER]"
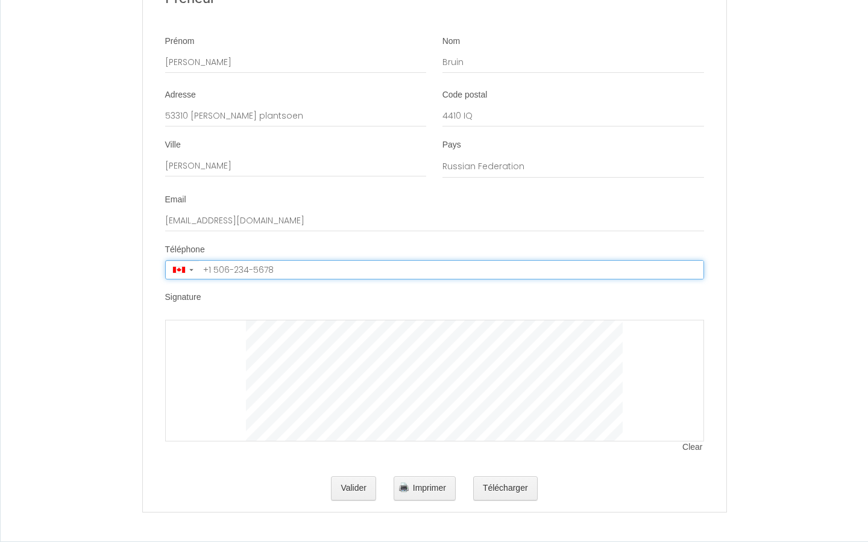
click at [451, 269] on input "tel" at bounding box center [451, 270] width 504 height 18
click at [451, 269] on input "[PHONE_NUMBER]" at bounding box center [451, 270] width 504 height 18
type input "+"
type input "[PHONE_NUMBER]"
click at [451, 269] on input "tel" at bounding box center [451, 270] width 504 height 18
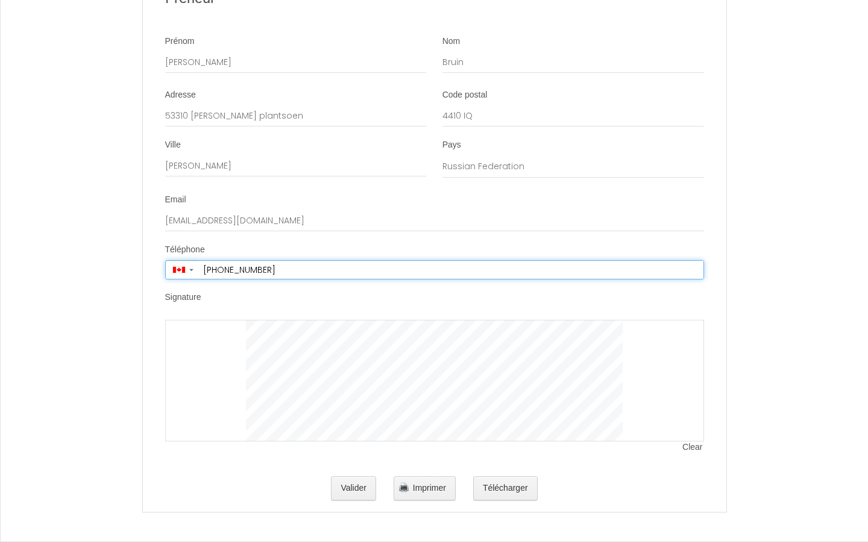
click at [451, 269] on input "[PHONE_NUMBER]" at bounding box center [451, 270] width 504 height 18
type input "+"
type input "[PHONE_NUMBER]"
click at [451, 269] on input "tel" at bounding box center [451, 270] width 504 height 18
click at [451, 269] on input "[PHONE_NUMBER]" at bounding box center [451, 270] width 504 height 18
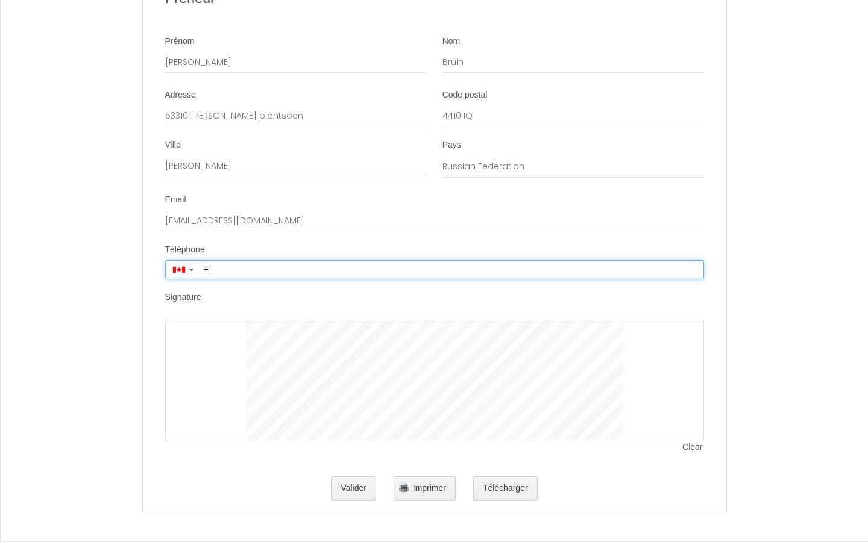
type input "+"
type input "[PHONE_NUMBER]"
click at [451, 269] on input "tel" at bounding box center [451, 270] width 504 height 18
click at [451, 269] on input "[PHONE_NUMBER]" at bounding box center [451, 270] width 504 height 18
type input "+"
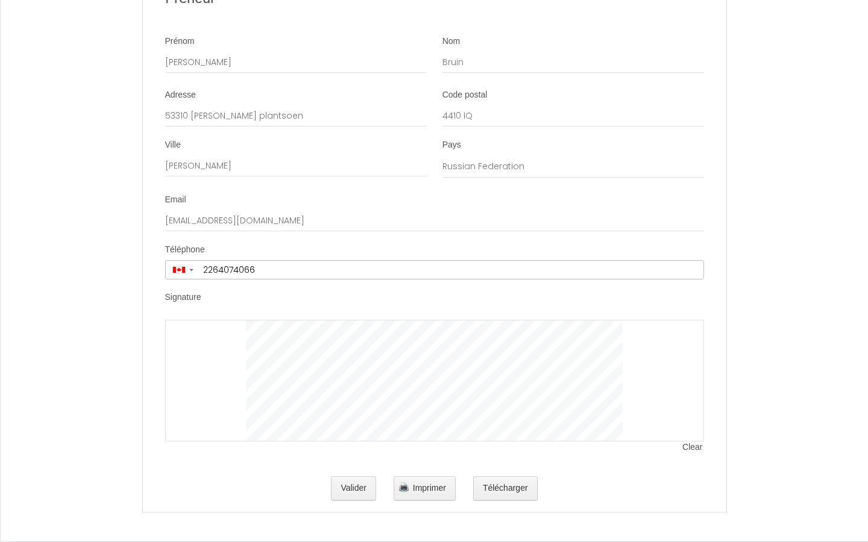
type input "[PHONE_NUMBER]"
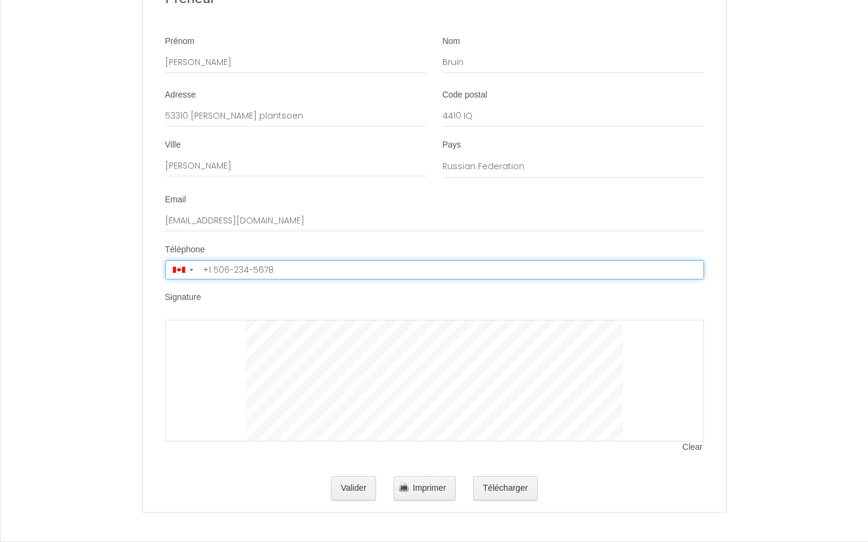
click at [451, 269] on input "tel" at bounding box center [451, 270] width 504 height 18
click at [451, 269] on input "[PHONE_NUMBER]" at bounding box center [451, 270] width 504 height 18
type input "+"
type input "06 5259 1118"
click at [451, 269] on input "tel" at bounding box center [451, 270] width 504 height 18
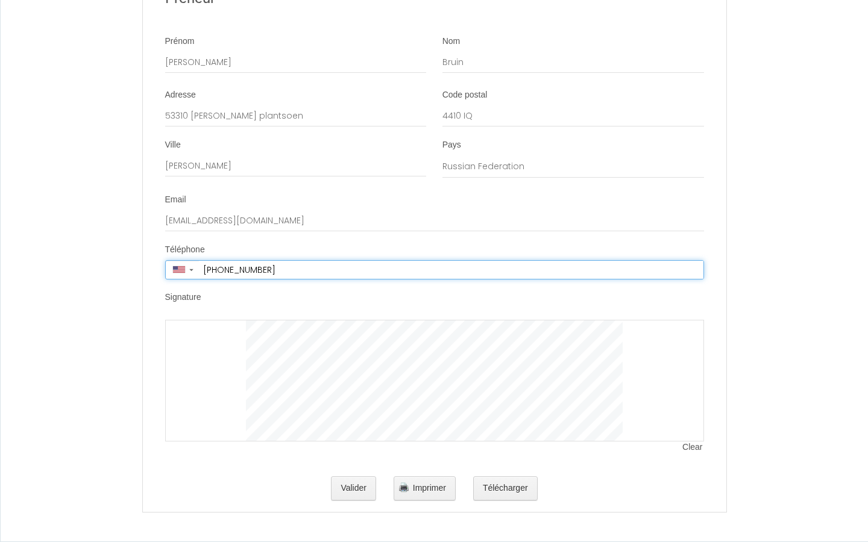
type input "[PHONE_NUMBER]"
select select "RU"
type input "[PHONE_NUMBER]"
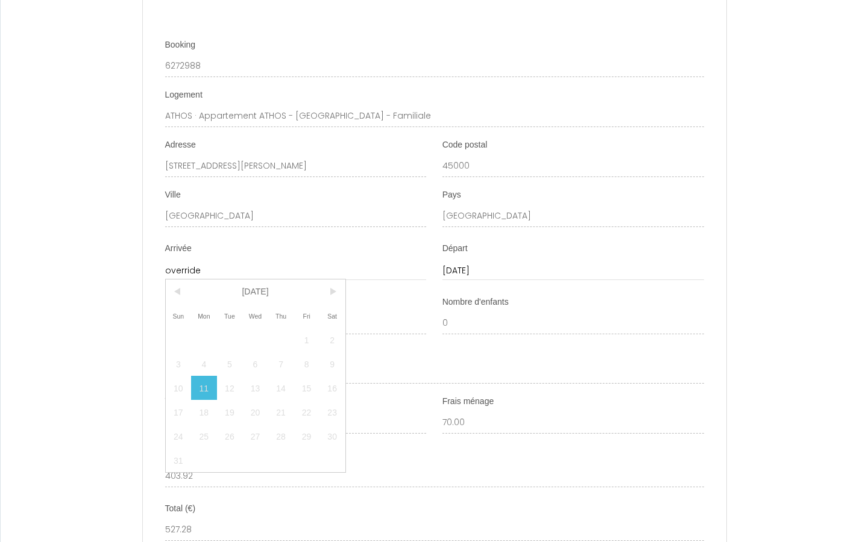
type input "[DATE]"
click at [573, 271] on input "[DATE]" at bounding box center [573, 271] width 262 height 16
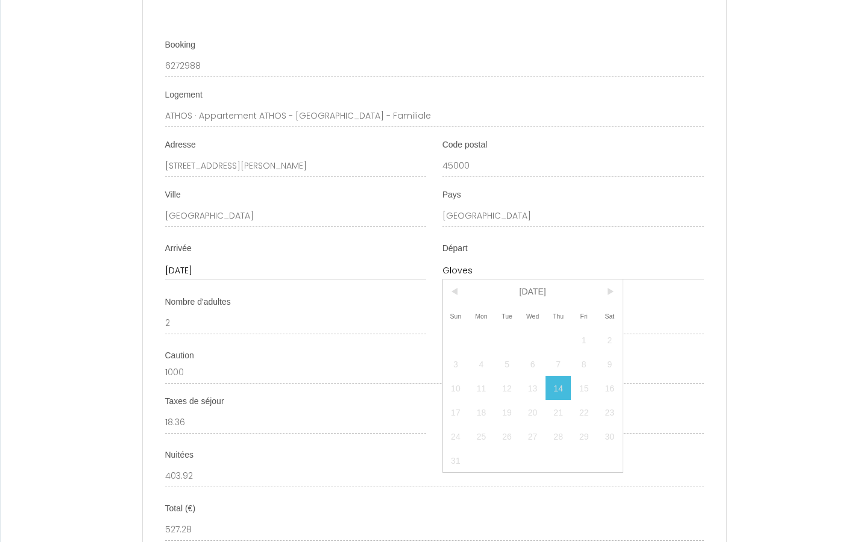
type input "[DATE]"
type input "F"
type input "[PERSON_NAME]"
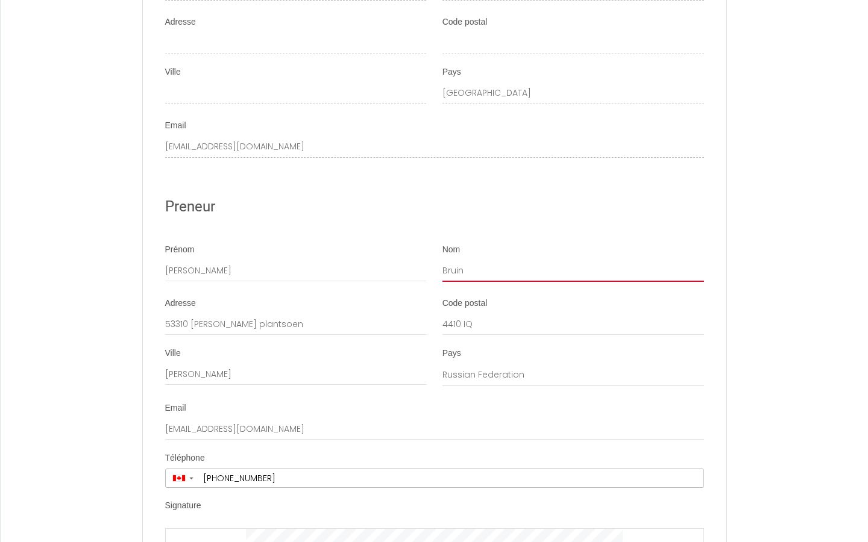
click at [573, 271] on input "Bruin" at bounding box center [573, 271] width 262 height 22
type input "B"
type input "Vos"
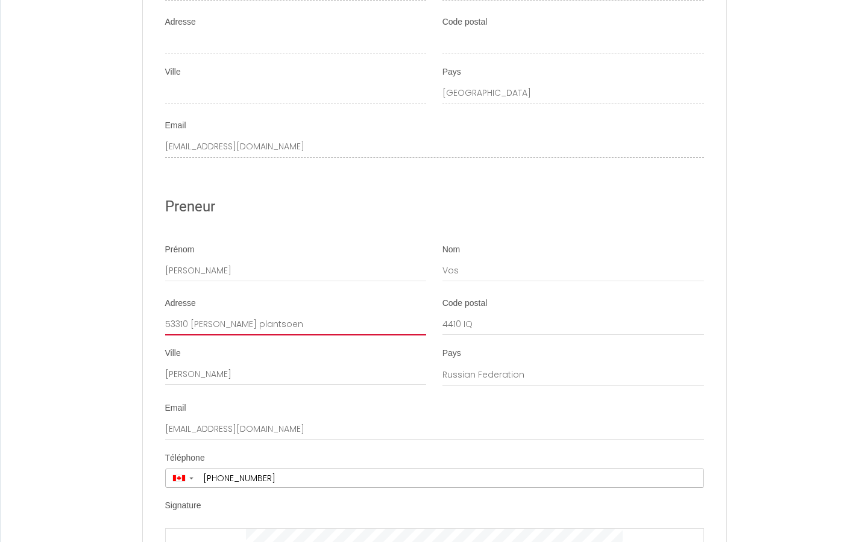
click at [295, 324] on input "53310 [PERSON_NAME] plantsoen" at bounding box center [296, 325] width 262 height 22
type input "5"
type input "17200 [PERSON_NAME]"
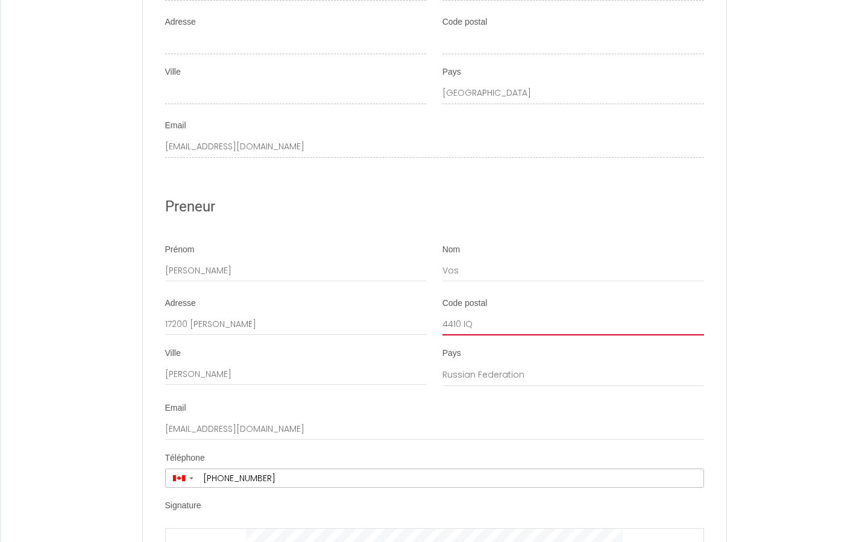
click at [573, 324] on input "4410 IQ" at bounding box center [573, 325] width 262 height 22
type input "4"
type input "3807 RD"
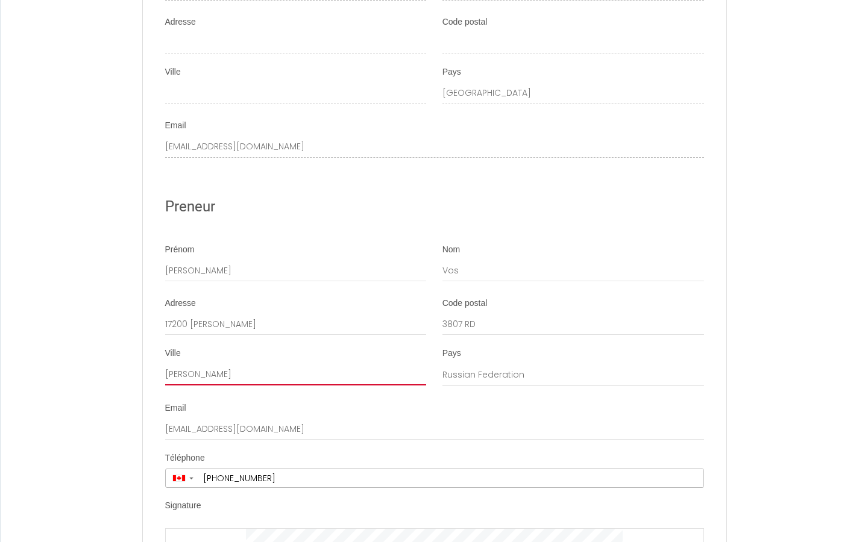
click at [295, 374] on input "[PERSON_NAME]" at bounding box center [296, 375] width 262 height 22
type input "W"
type input "Baak Timgeest"
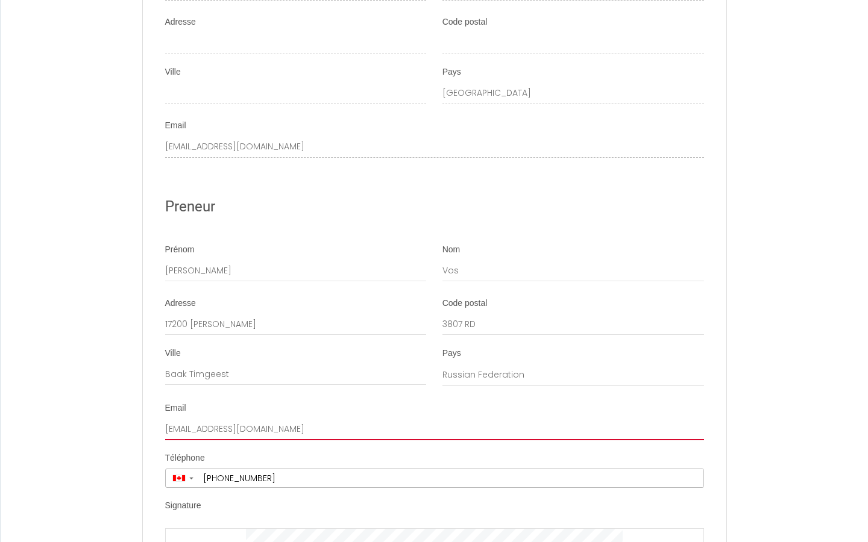
click at [434, 429] on input "[EMAIL_ADDRESS][DOMAIN_NAME]" at bounding box center [434, 430] width 539 height 22
type input "r"
type input "[EMAIL_ADDRESS][DOMAIN_NAME]"
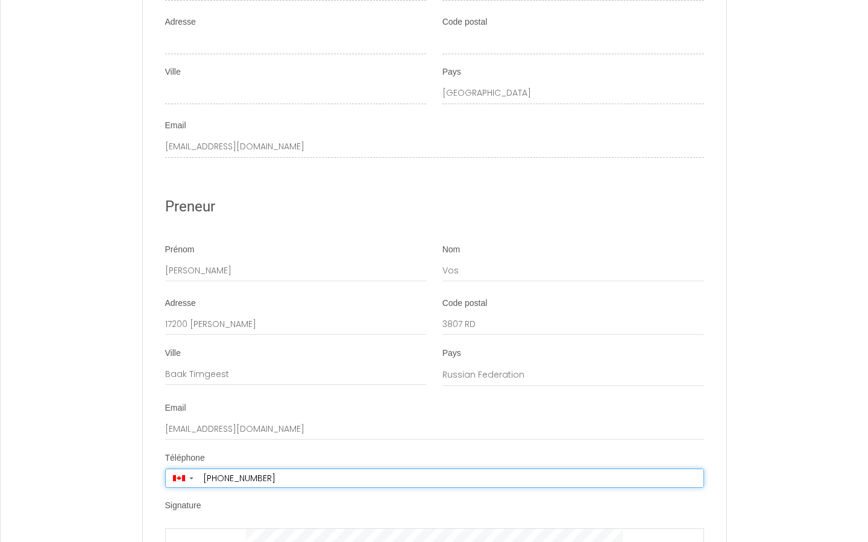
click at [451, 478] on input "[PHONE_NUMBER]" at bounding box center [451, 479] width 504 height 18
type input "+"
type input "[PHONE_NUMBER]"
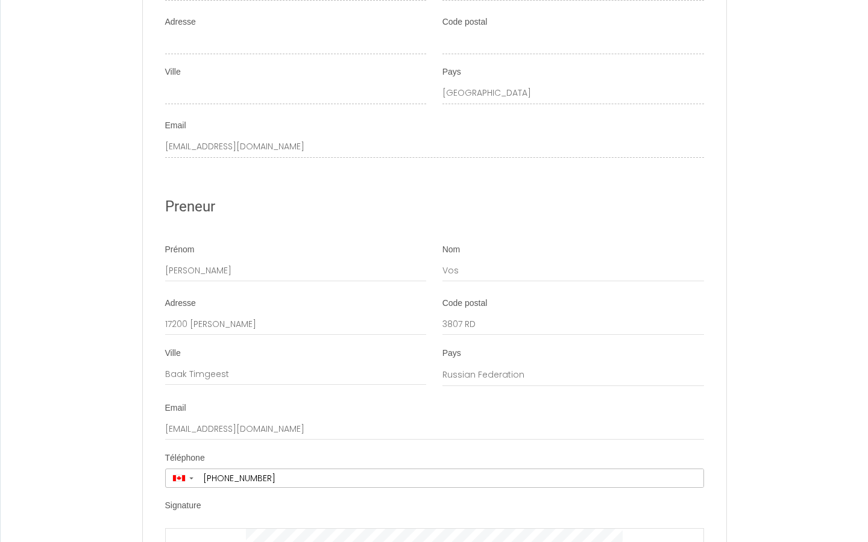
select select "IE"
